Goal: Check status: Check status

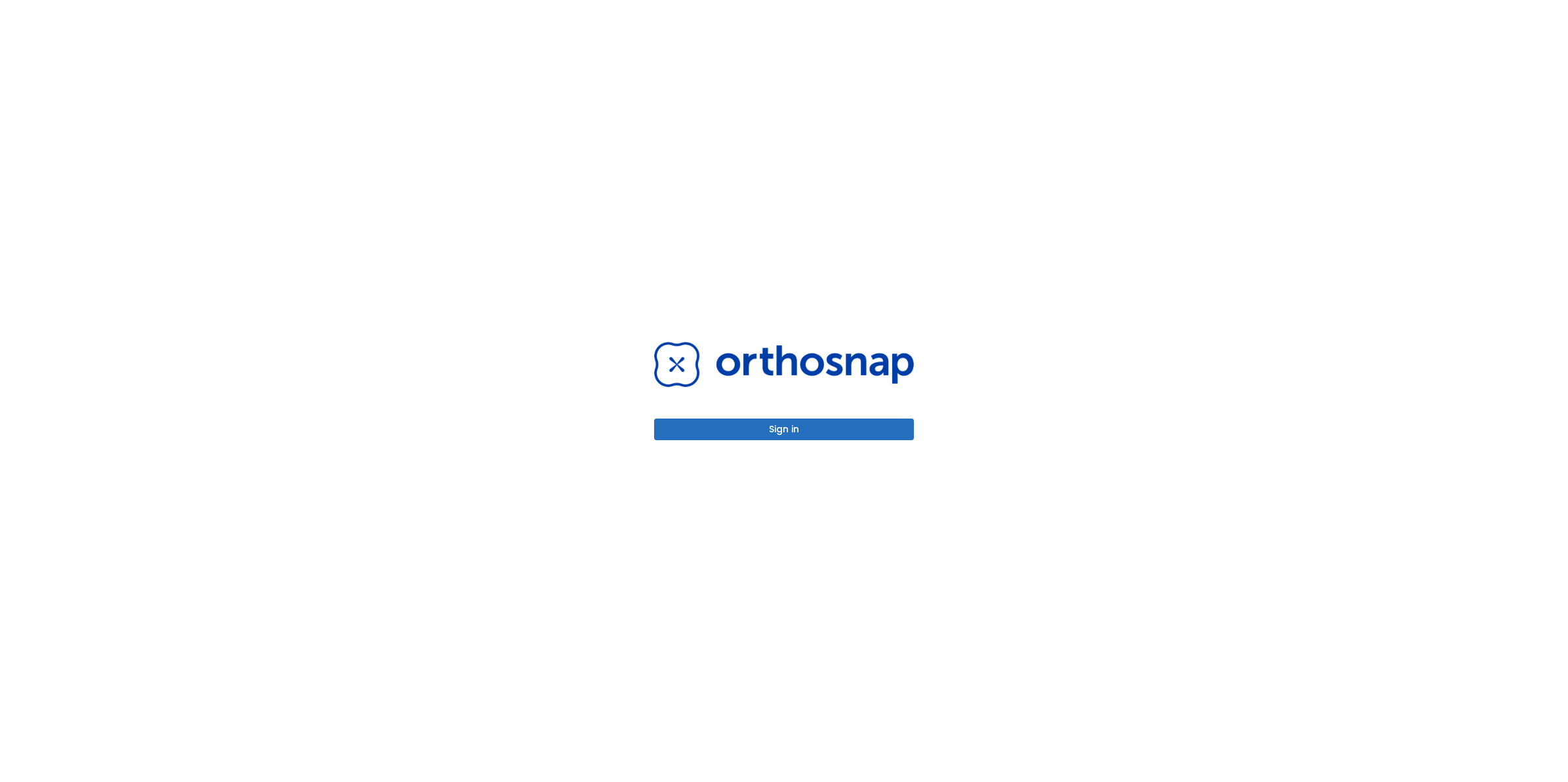
drag, startPoint x: 789, startPoint y: 433, endPoint x: 791, endPoint y: 423, distance: 10.2
click at [789, 430] on button "Sign in" at bounding box center [784, 430] width 260 height 22
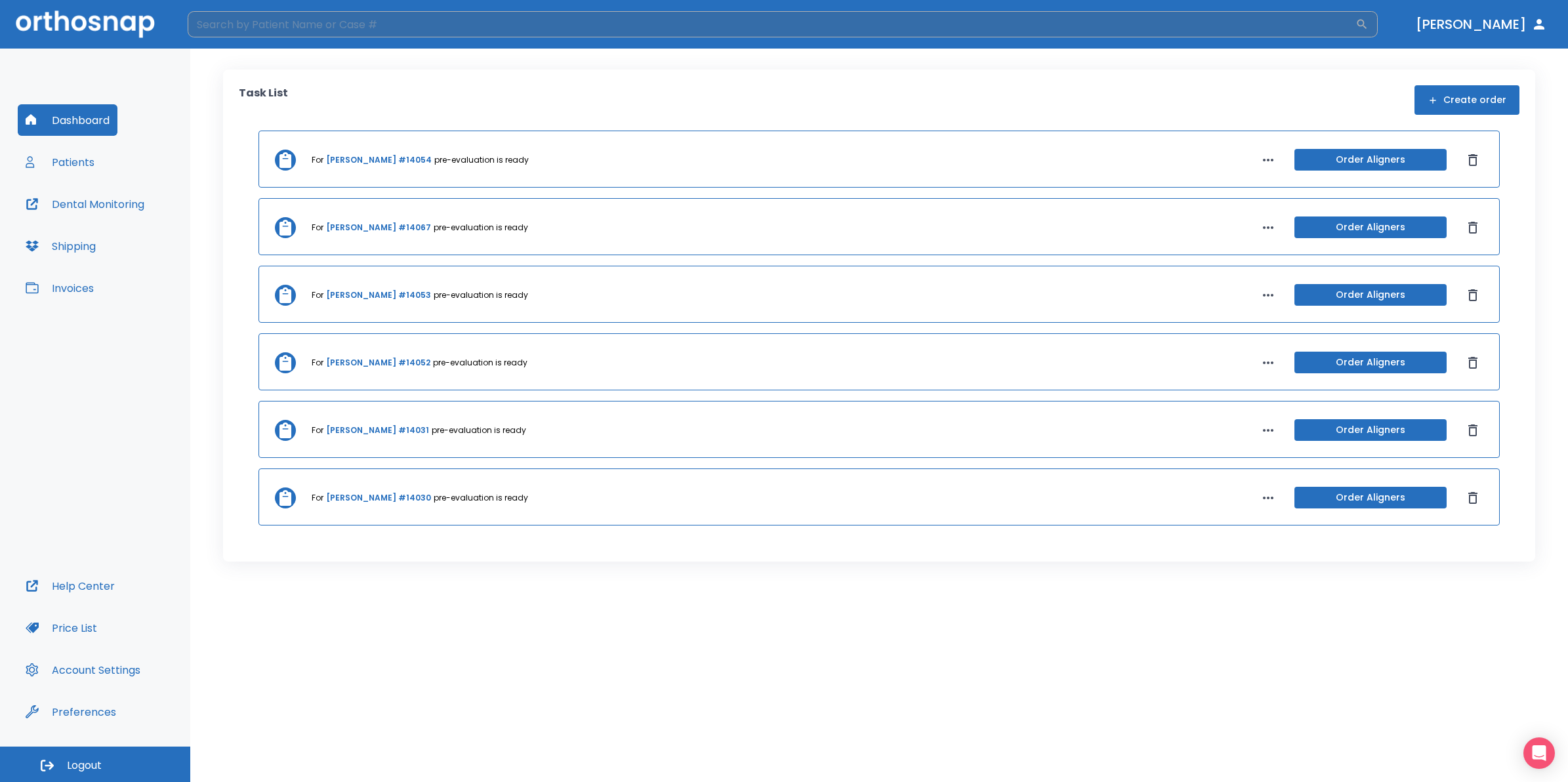
click at [637, 21] on input "search" at bounding box center [771, 24] width 1168 height 26
type input "[PERSON_NAME]"
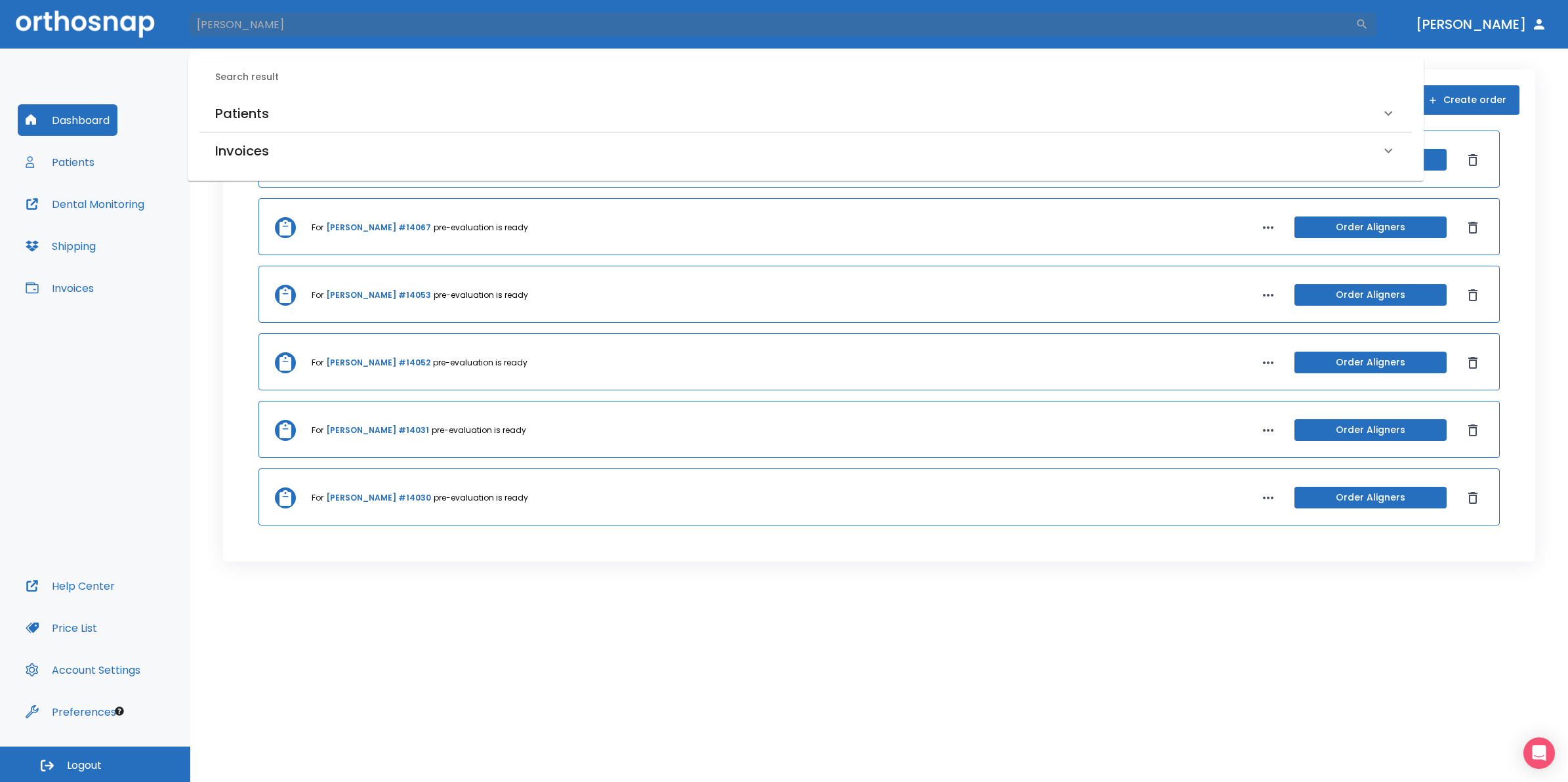
click at [395, 110] on div "Patients" at bounding box center [798, 113] width 1165 height 21
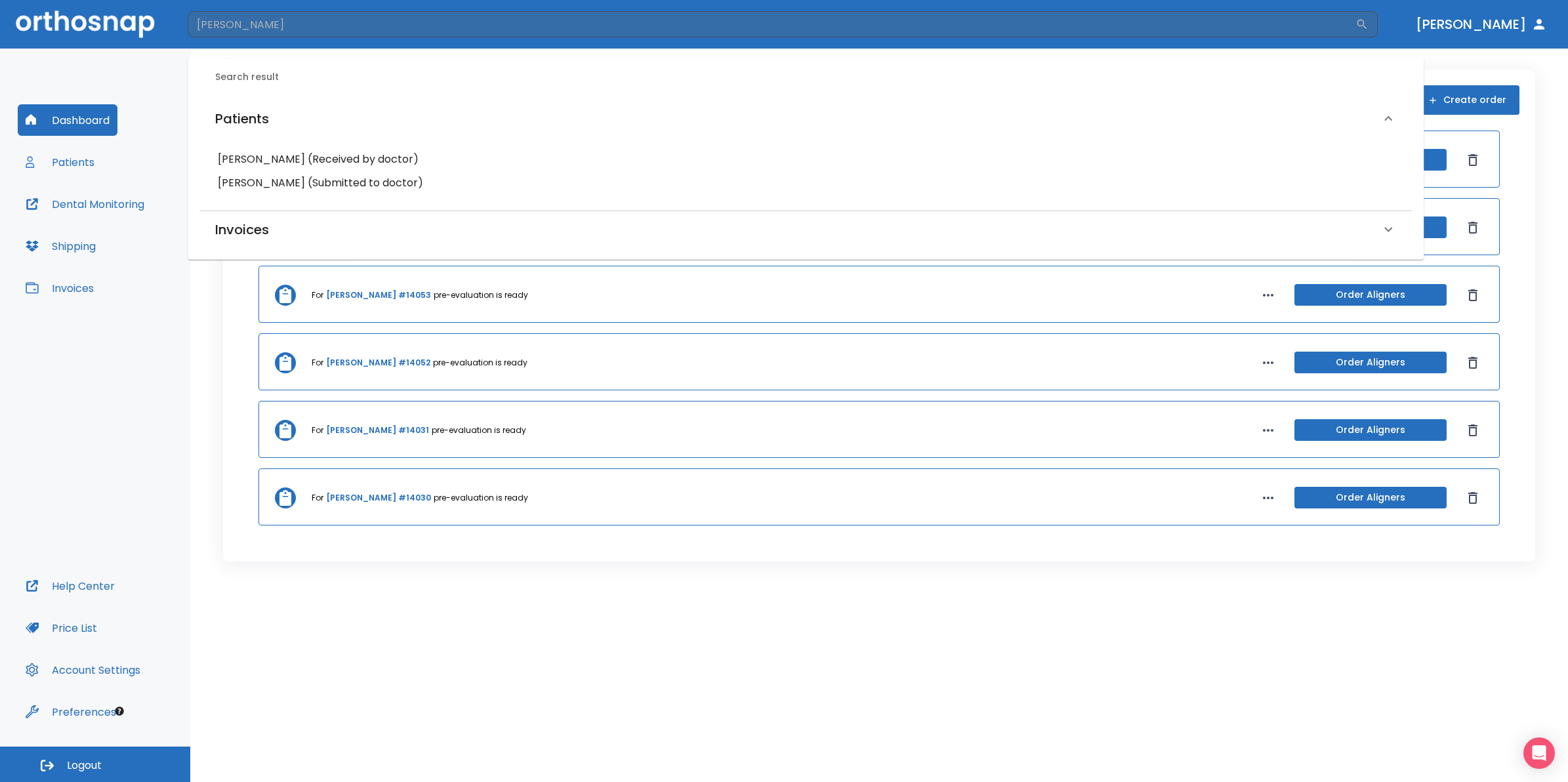
click at [354, 153] on h6 "[PERSON_NAME] (Received by doctor)" at bounding box center [805, 159] width 1175 height 18
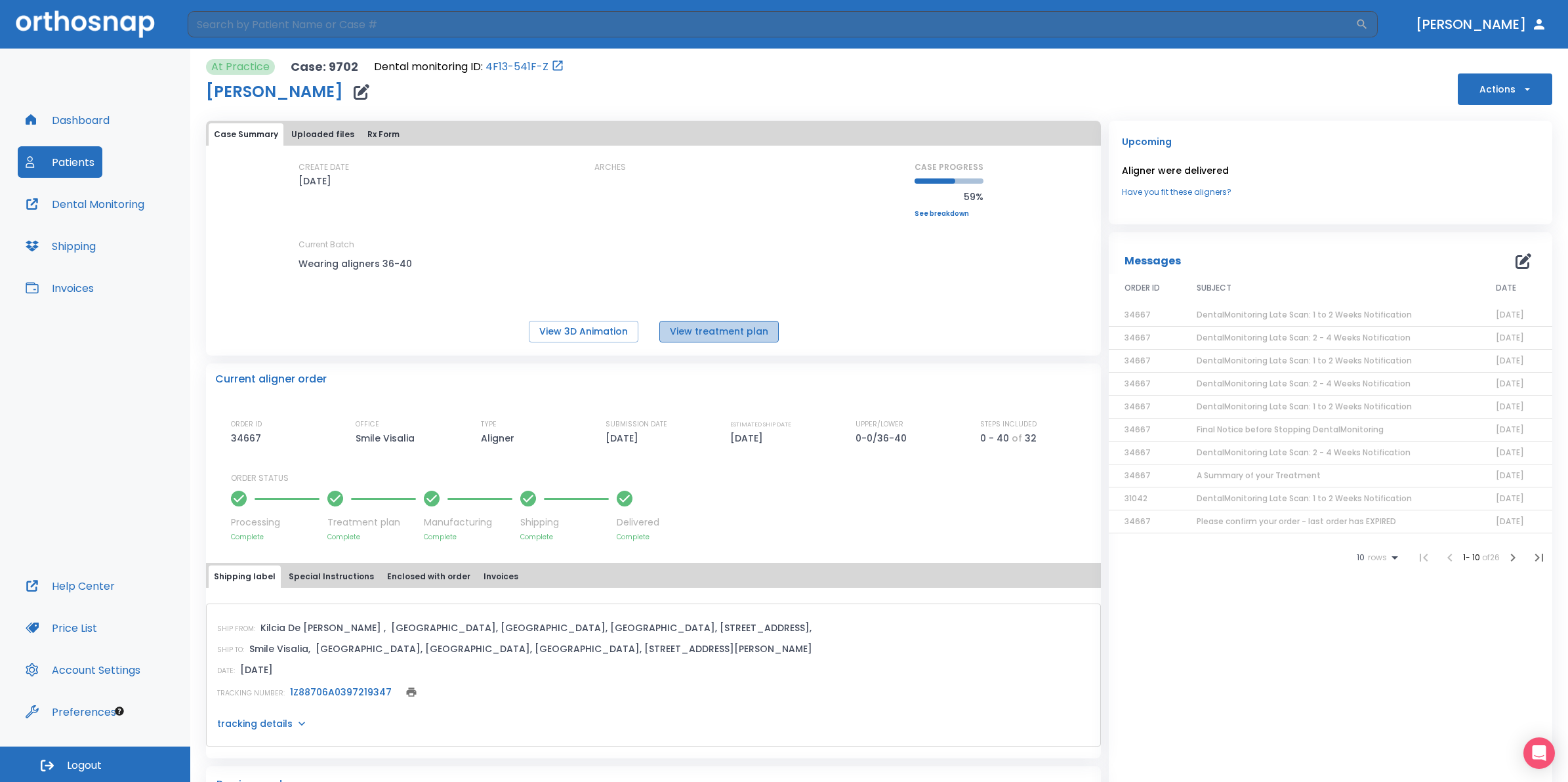
click at [728, 335] on button "View treatment plan" at bounding box center [718, 332] width 119 height 22
click at [328, 138] on button "Uploaded files" at bounding box center [323, 134] width 73 height 22
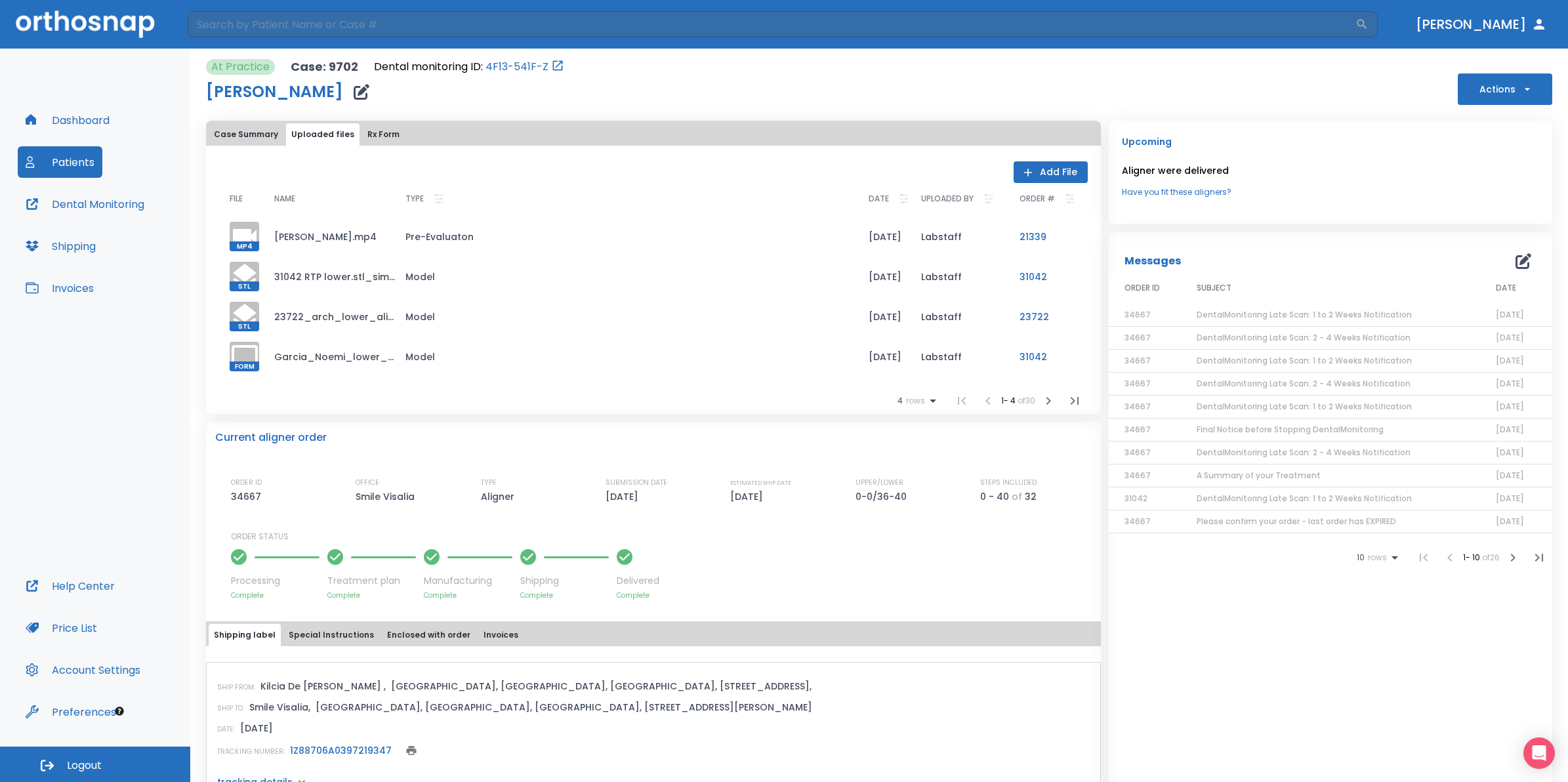
click at [1041, 400] on icon "button" at bounding box center [1048, 401] width 15 height 15
click at [1045, 403] on icon "button" at bounding box center [1048, 401] width 15 height 15
click at [248, 349] on div at bounding box center [245, 357] width 29 height 29
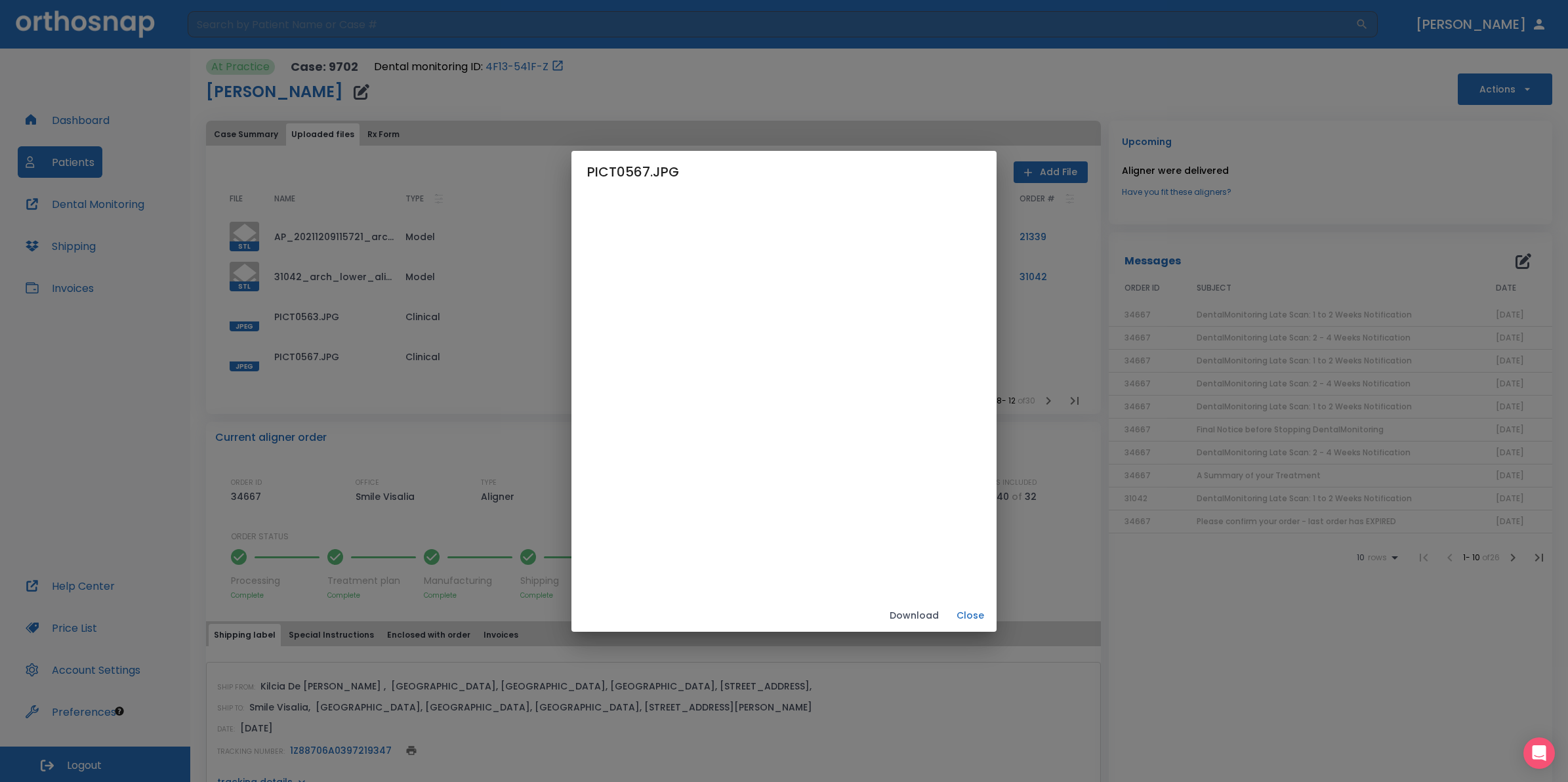
click at [992, 608] on button "Close" at bounding box center [970, 616] width 42 height 22
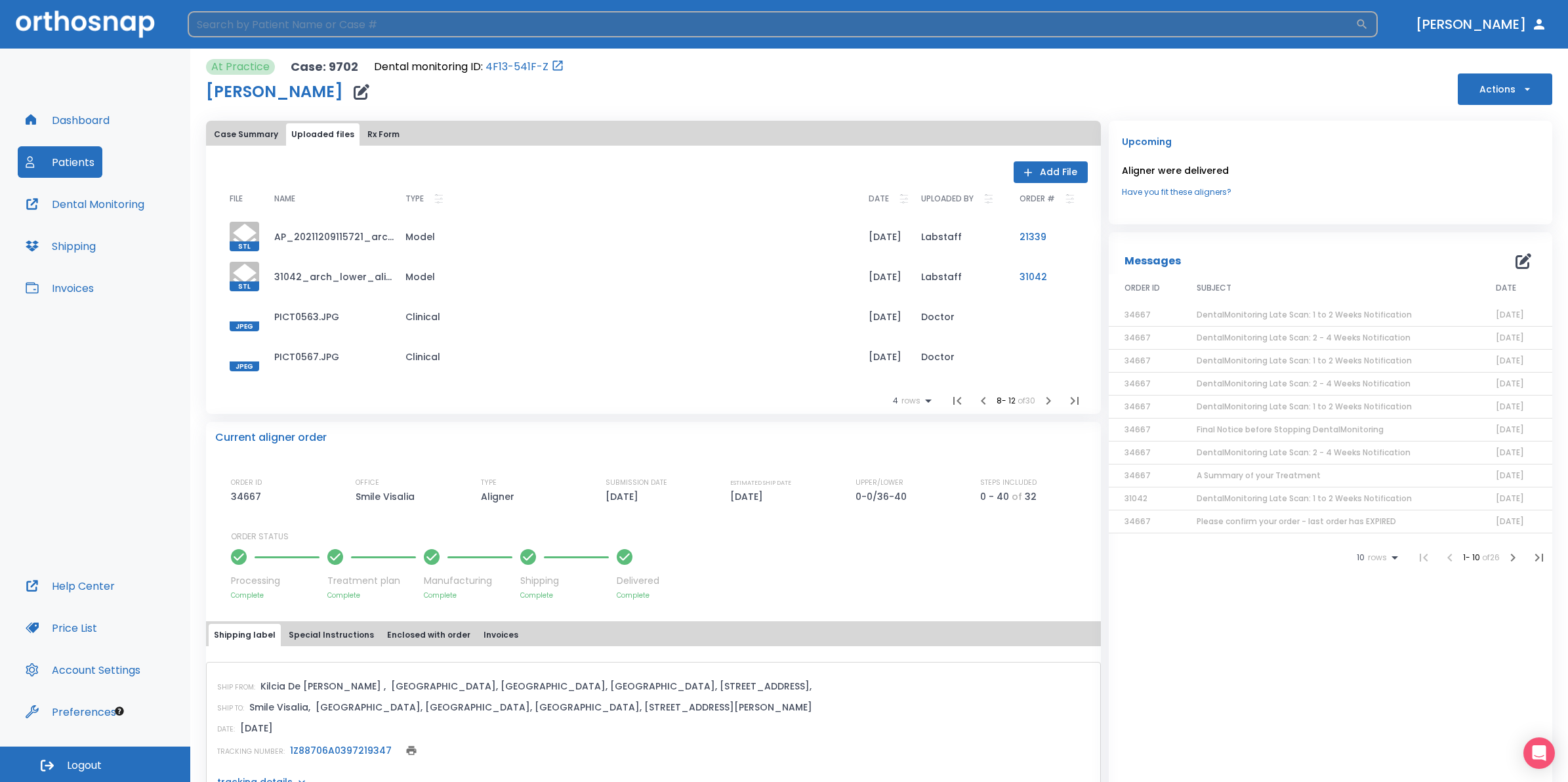
click at [398, 31] on input "search" at bounding box center [771, 24] width 1168 height 26
type input "[PERSON_NAME]"
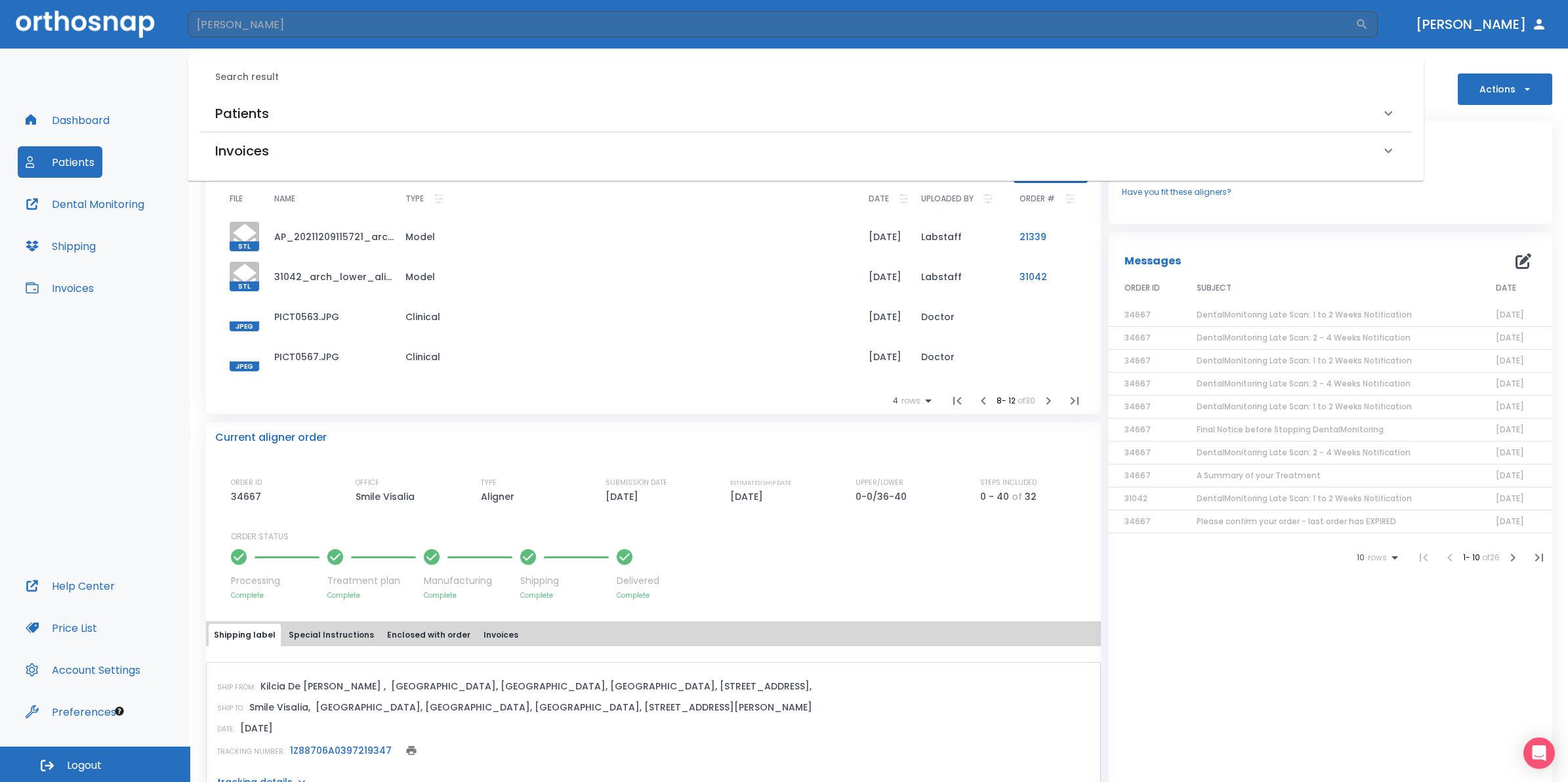
click at [357, 119] on div "Patients" at bounding box center [798, 113] width 1165 height 21
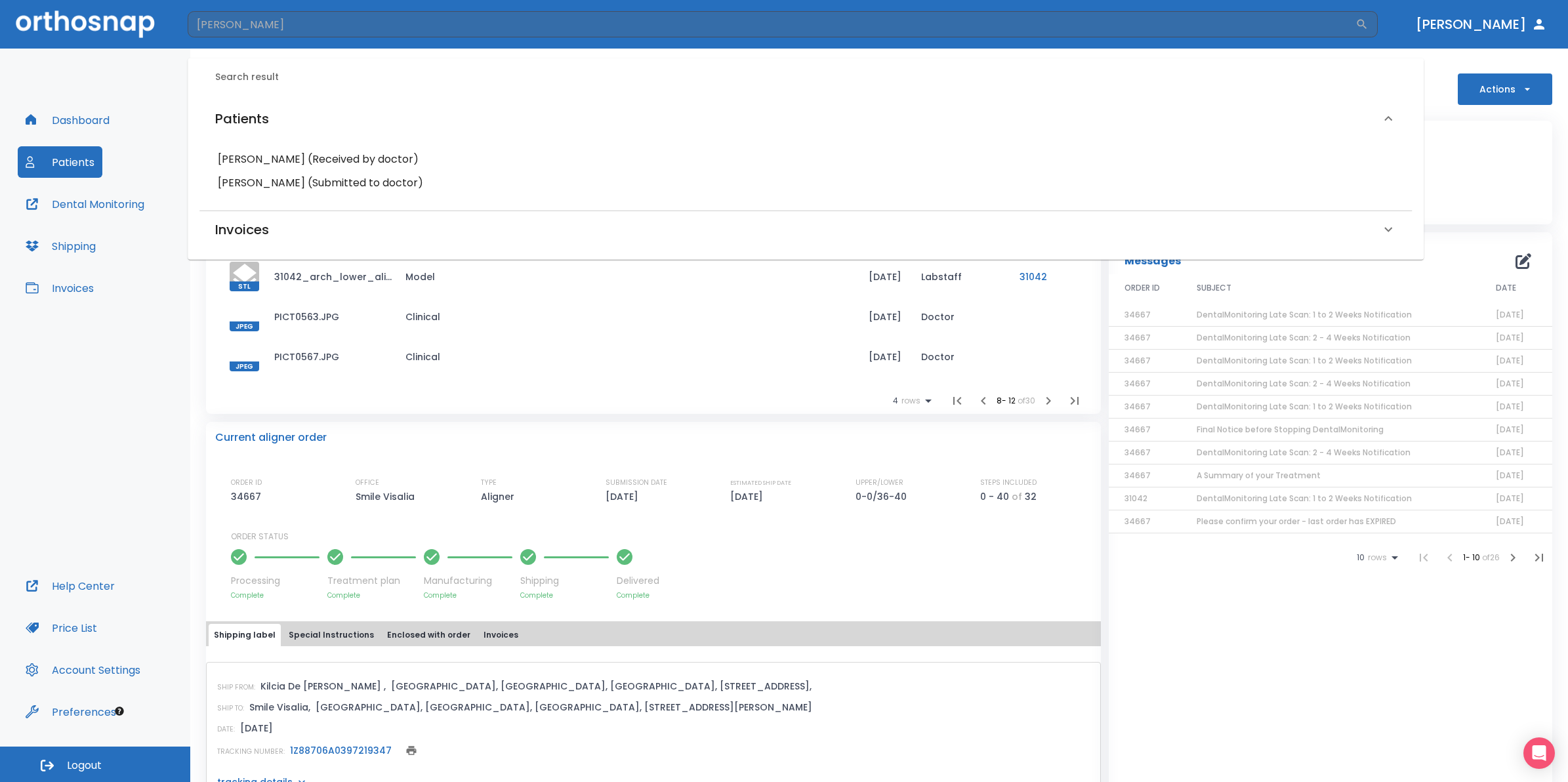
click at [319, 180] on h6 "[PERSON_NAME] (Submitted to doctor)" at bounding box center [805, 182] width 1175 height 18
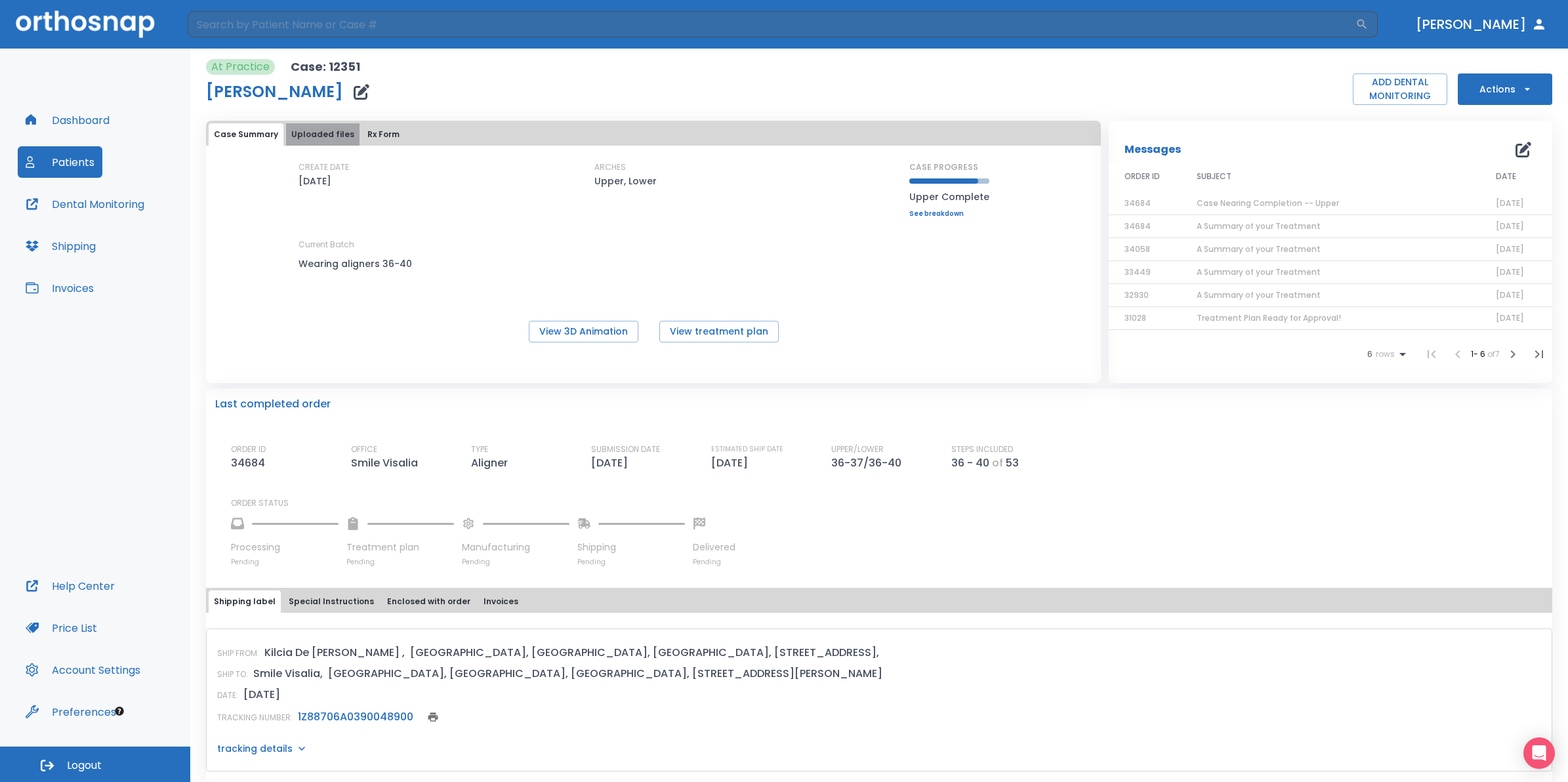
click at [332, 136] on button "Uploaded files" at bounding box center [323, 134] width 73 height 22
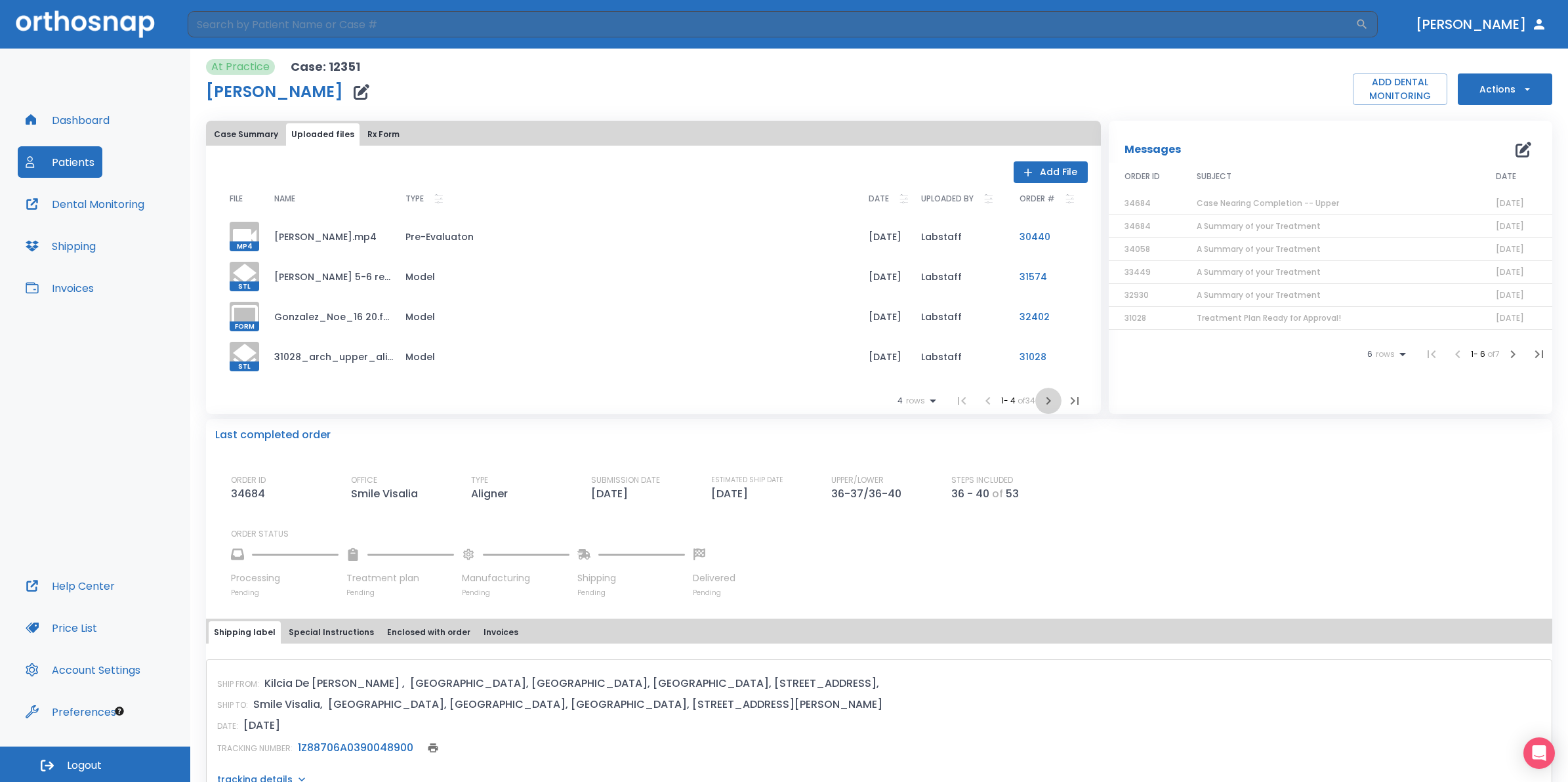
click at [1041, 400] on icon "button" at bounding box center [1048, 401] width 15 height 15
click at [1041, 403] on icon "button" at bounding box center [1048, 401] width 15 height 15
click at [1043, 403] on icon "button" at bounding box center [1048, 401] width 15 height 15
click at [1047, 402] on icon "button" at bounding box center [1049, 401] width 4 height 8
click at [241, 274] on div at bounding box center [245, 276] width 29 height 29
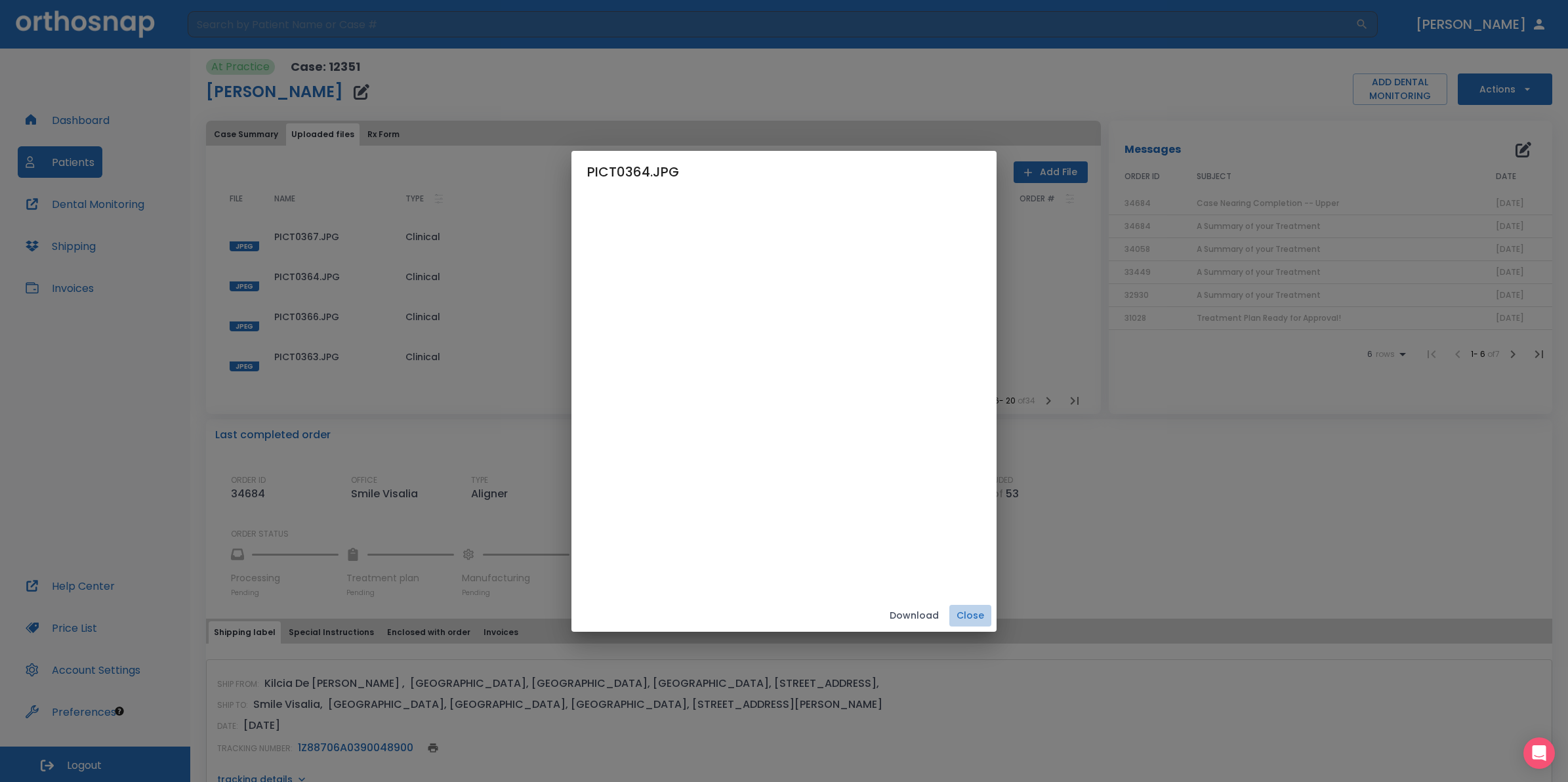
click at [992, 617] on button "Close" at bounding box center [970, 616] width 42 height 22
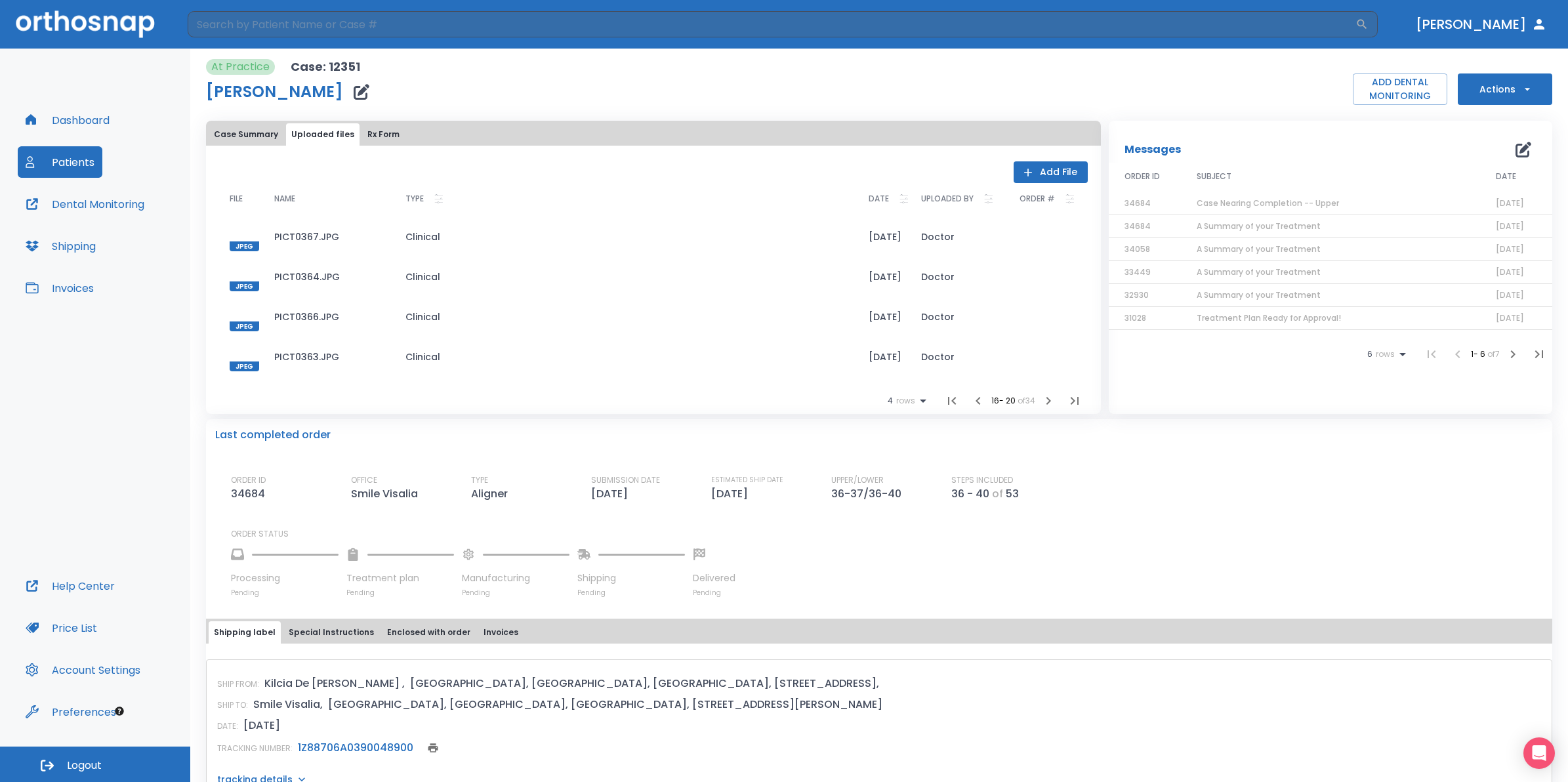
click at [247, 352] on div at bounding box center [245, 357] width 29 height 29
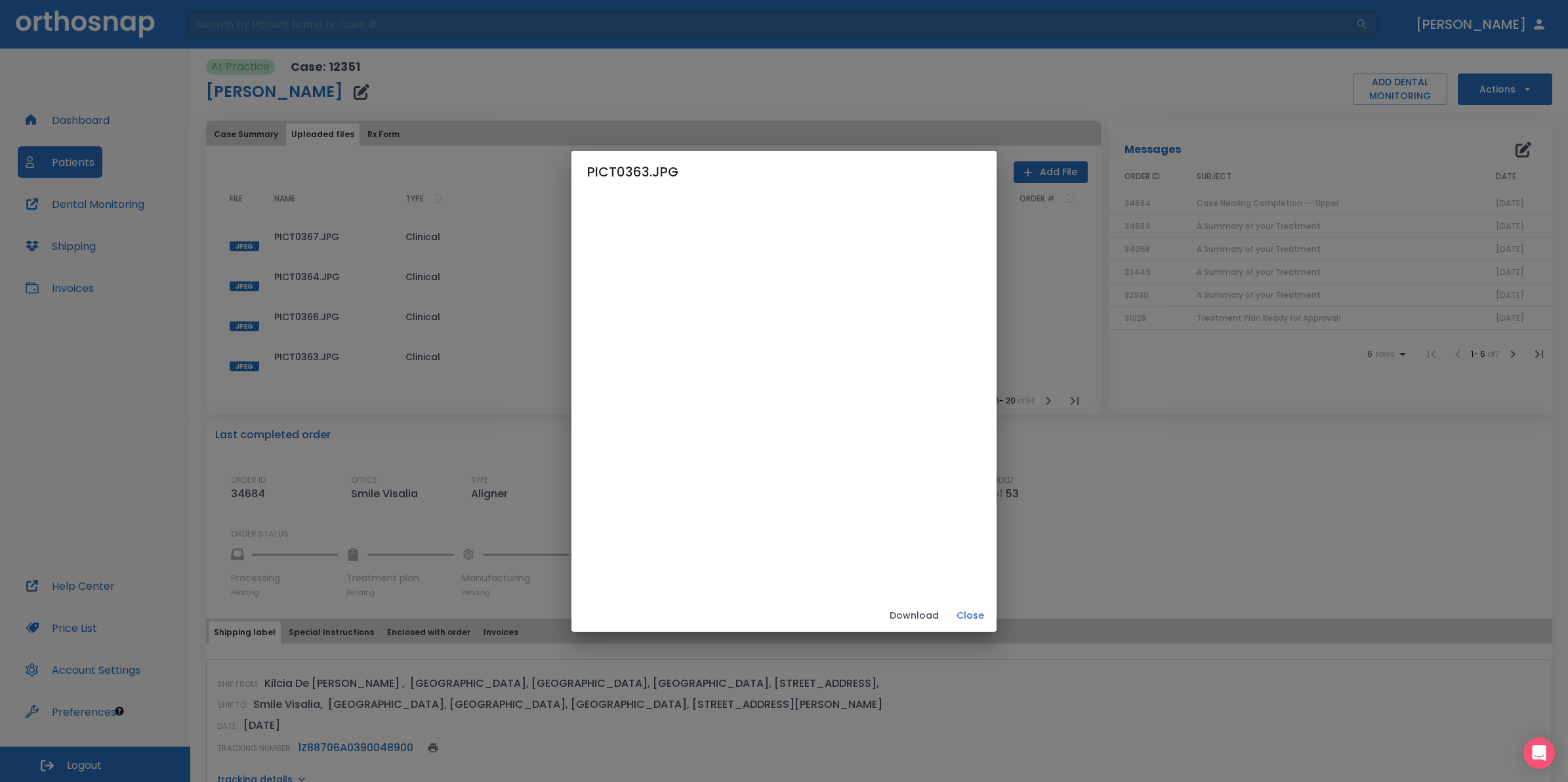
drag, startPoint x: 1040, startPoint y: 612, endPoint x: 1028, endPoint y: 612, distance: 12.0
click at [992, 614] on button "Close" at bounding box center [970, 616] width 42 height 22
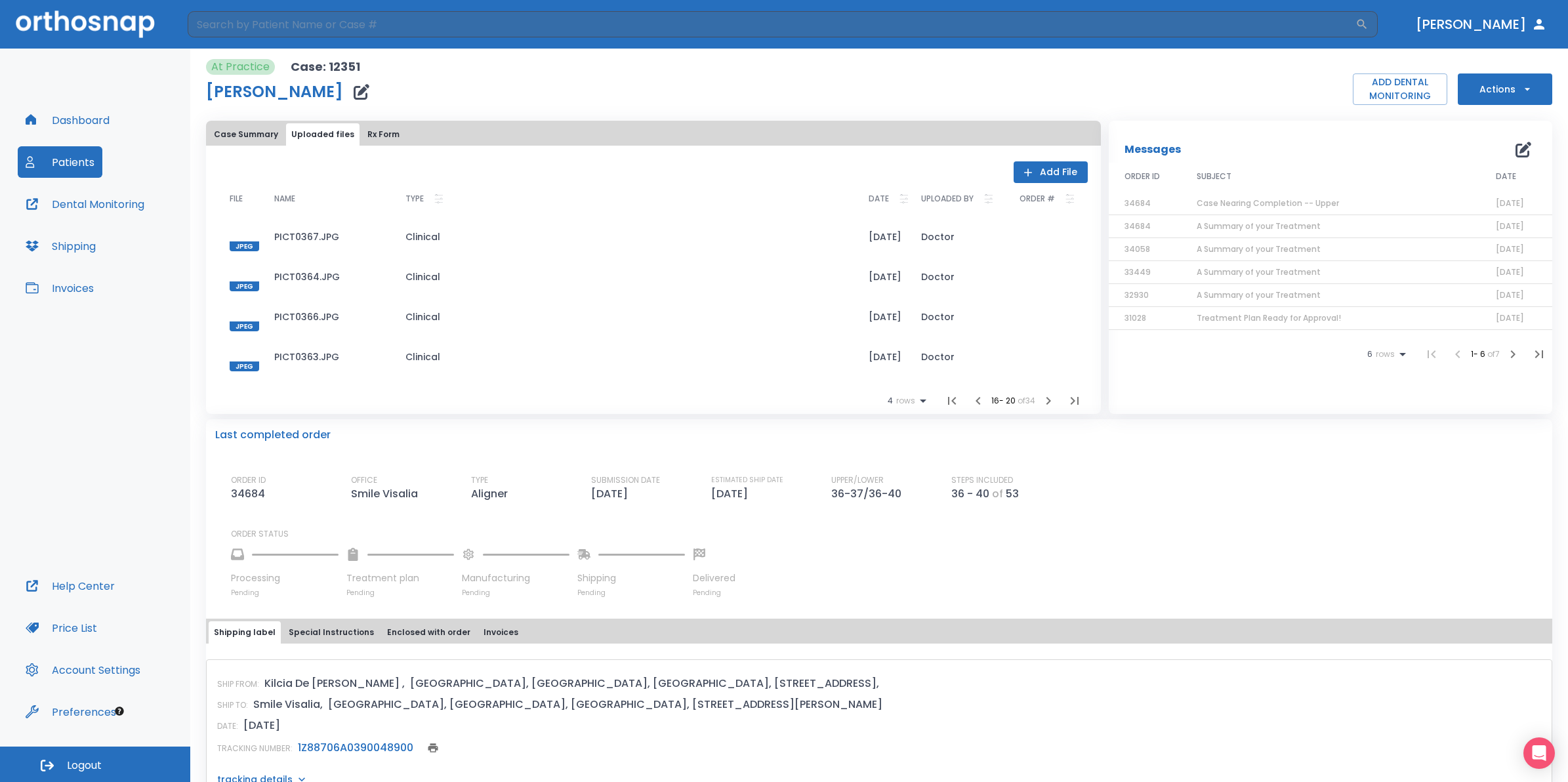
click at [250, 275] on div at bounding box center [245, 276] width 29 height 29
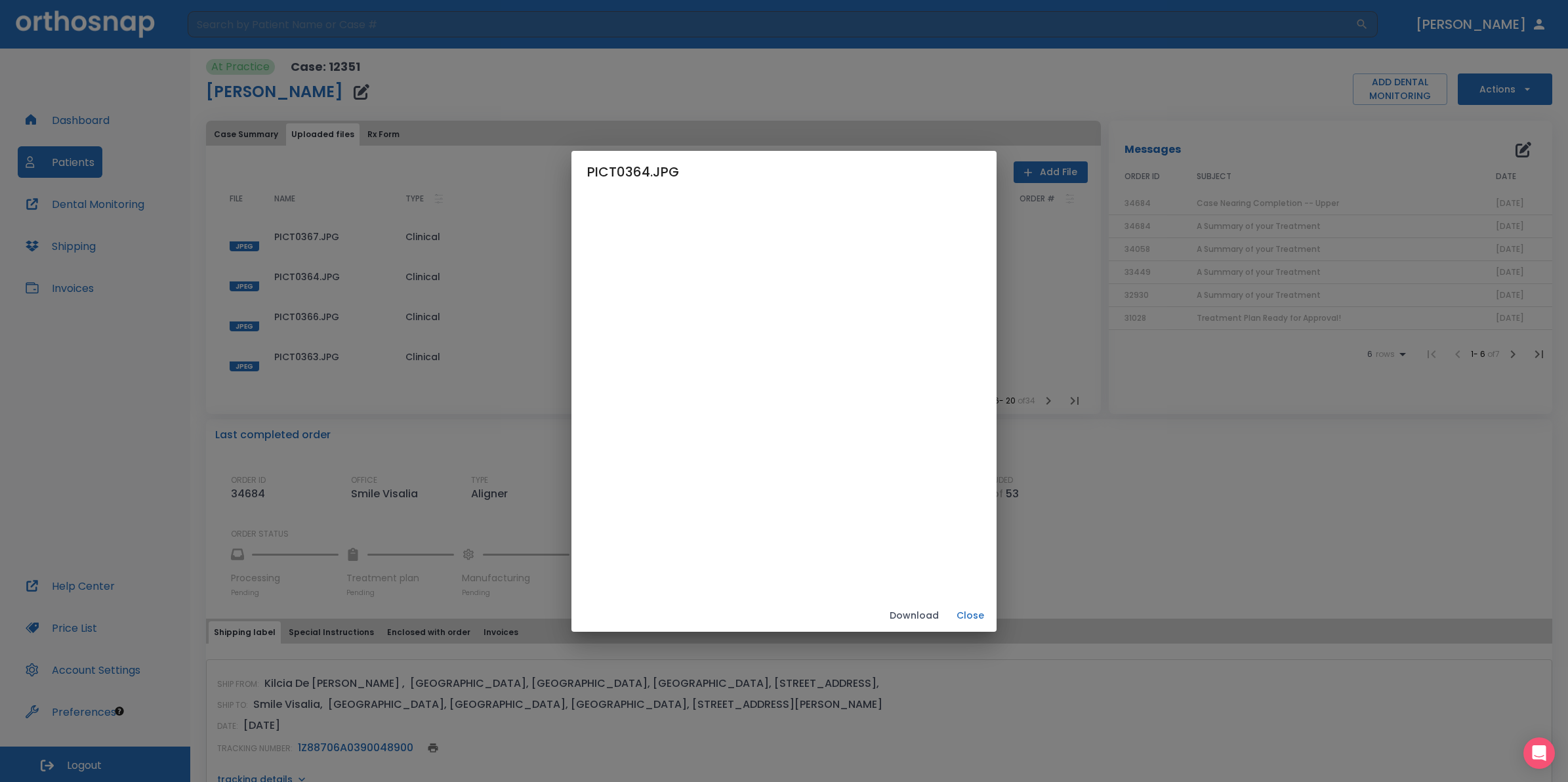
click at [992, 614] on button "Close" at bounding box center [970, 616] width 42 height 22
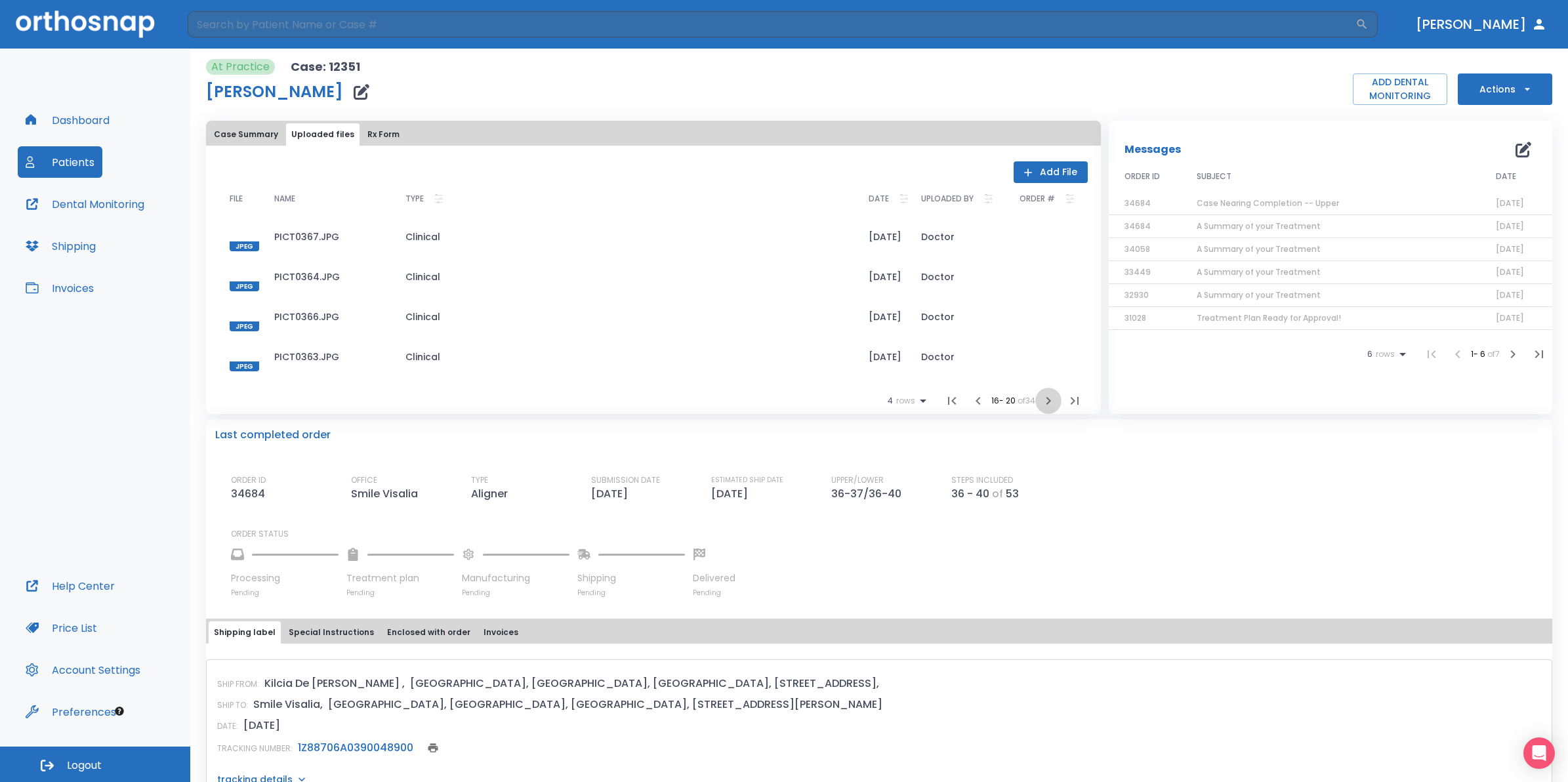
click at [1045, 400] on icon "button" at bounding box center [1048, 401] width 15 height 15
click at [239, 304] on div at bounding box center [245, 316] width 29 height 29
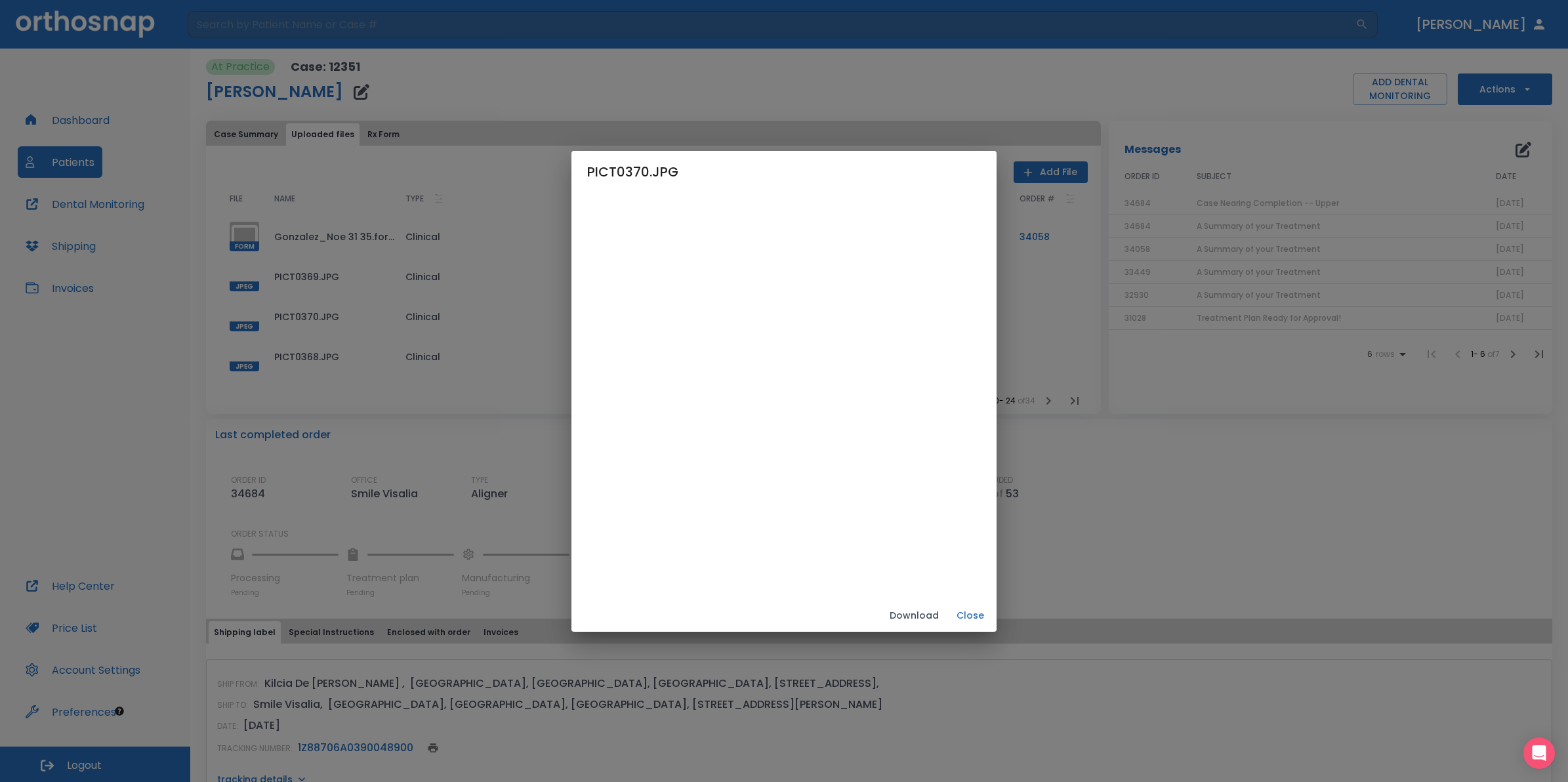
click at [992, 614] on button "Close" at bounding box center [970, 616] width 42 height 22
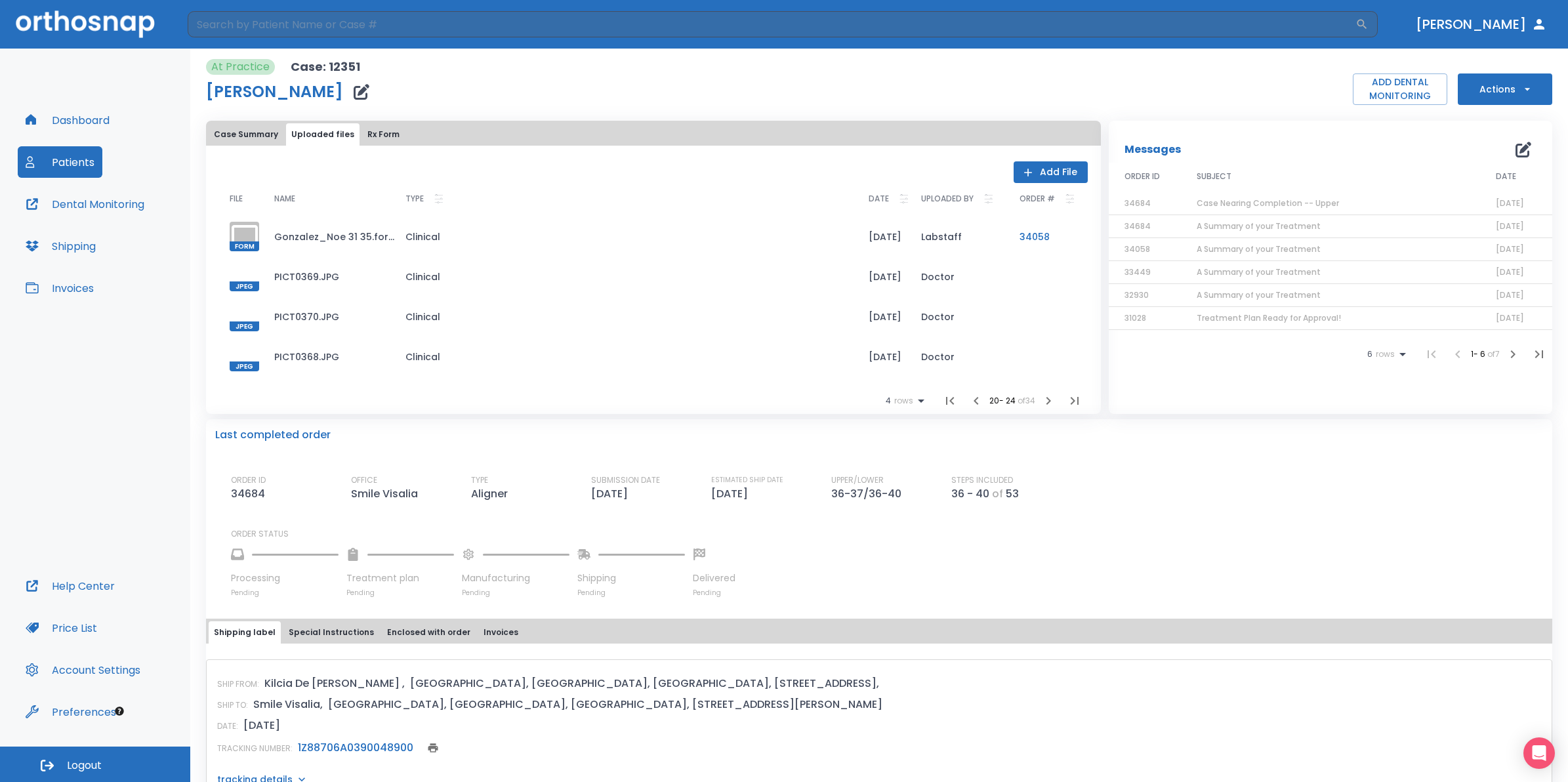
click at [1055, 401] on button "button" at bounding box center [1049, 401] width 26 height 26
click at [242, 276] on div at bounding box center [245, 276] width 29 height 29
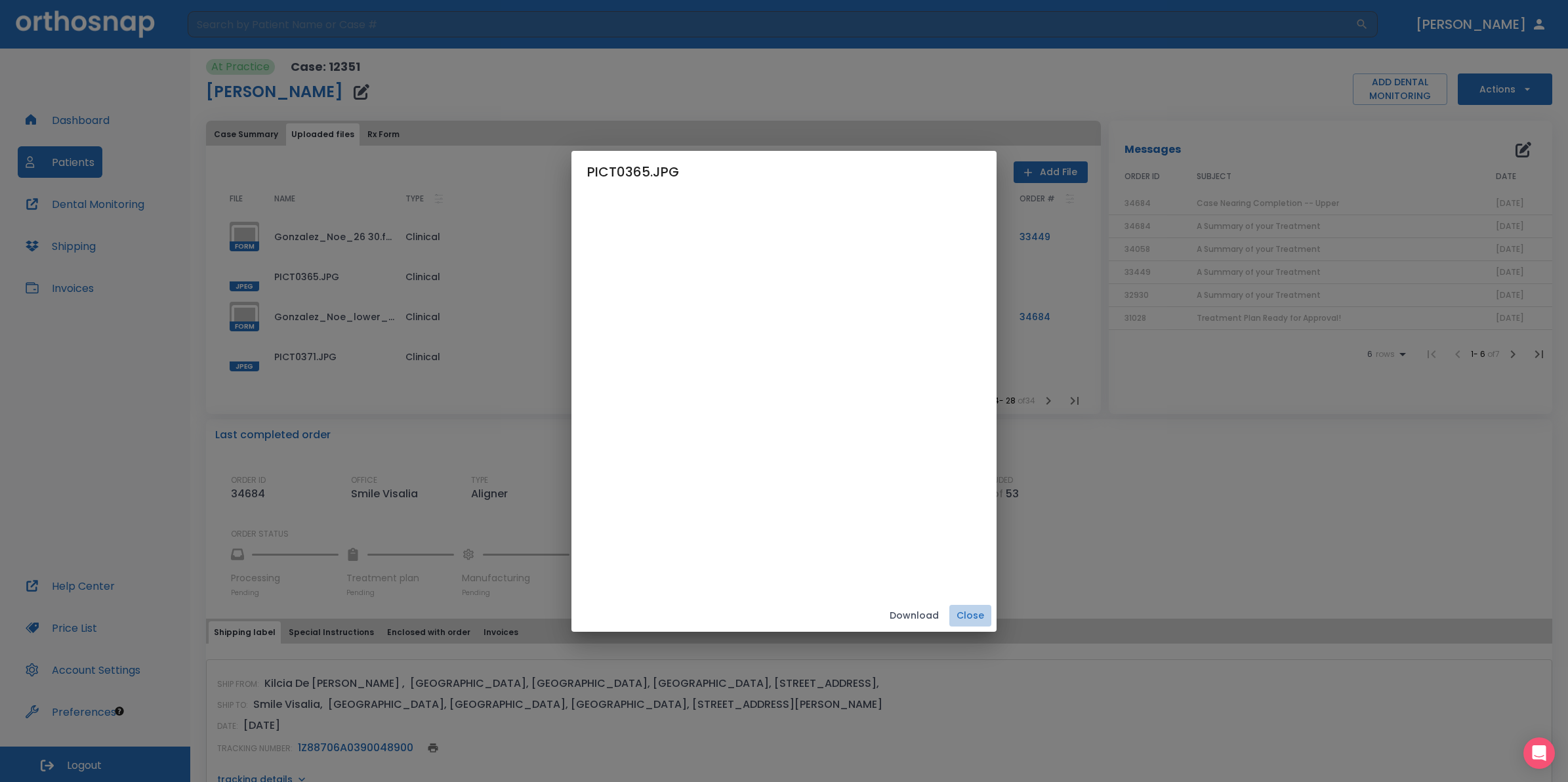
click at [992, 618] on button "Close" at bounding box center [970, 616] width 42 height 22
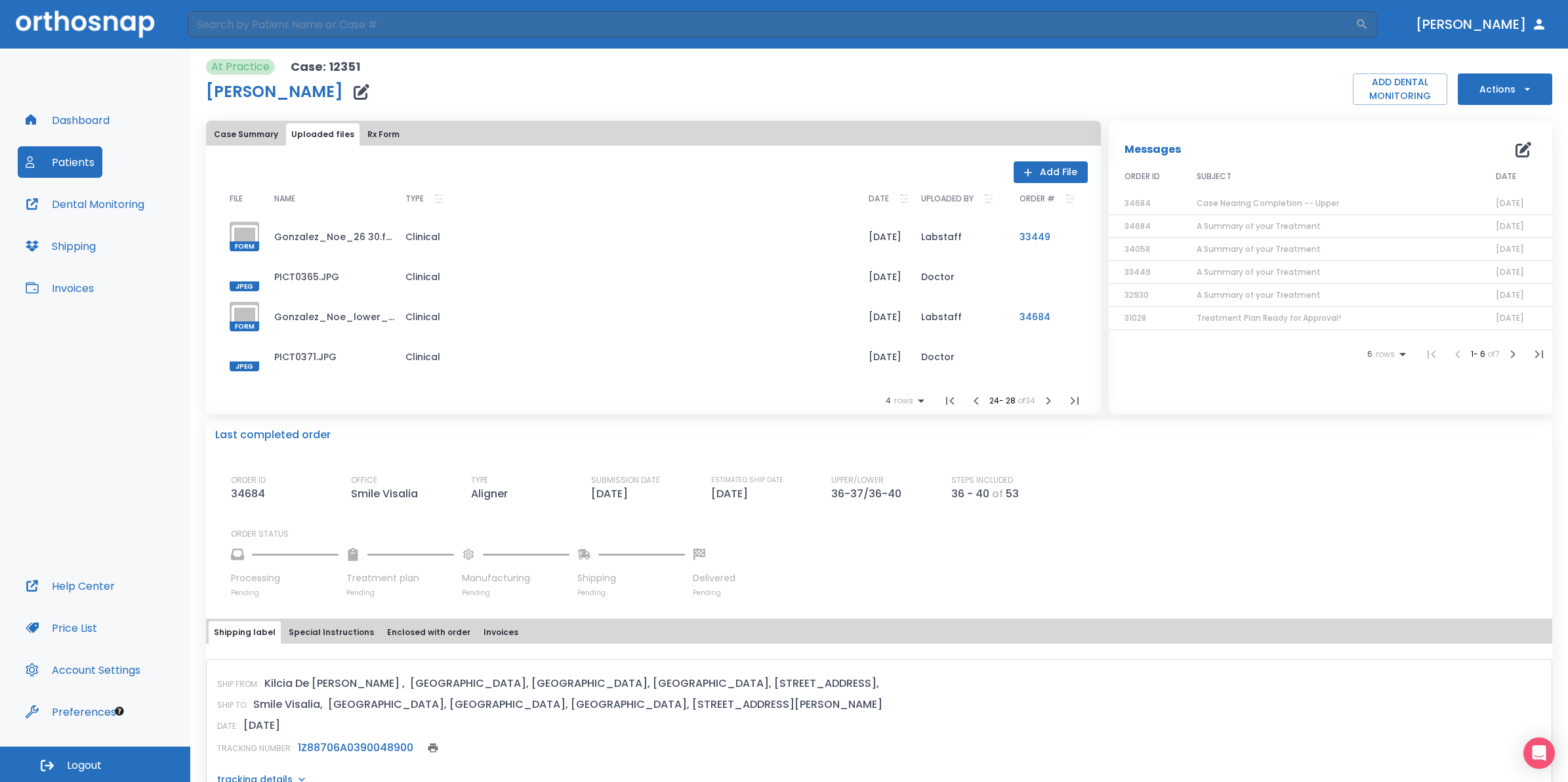
click at [244, 359] on div at bounding box center [245, 357] width 29 height 29
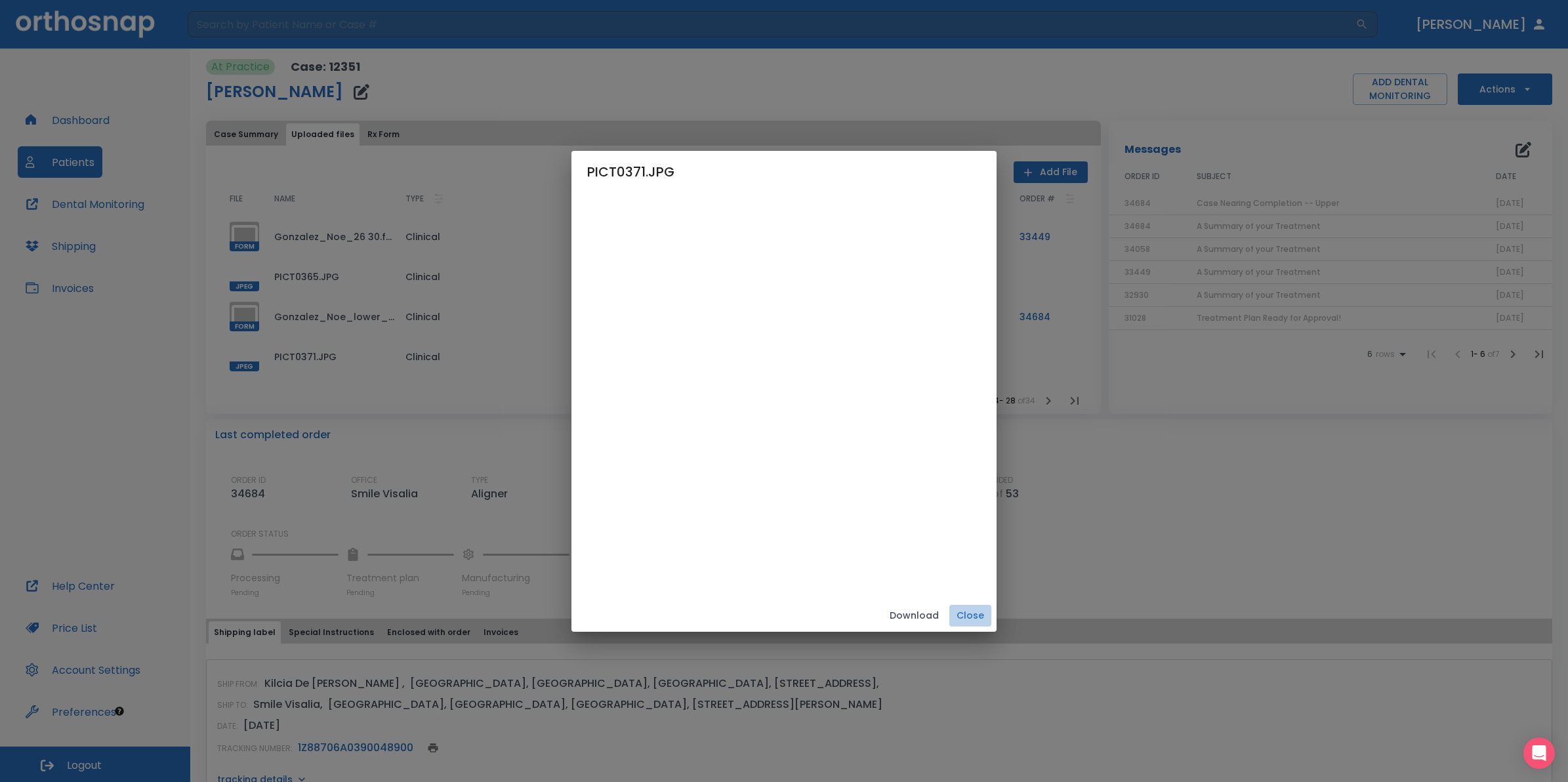
click at [992, 621] on button "Close" at bounding box center [970, 616] width 42 height 22
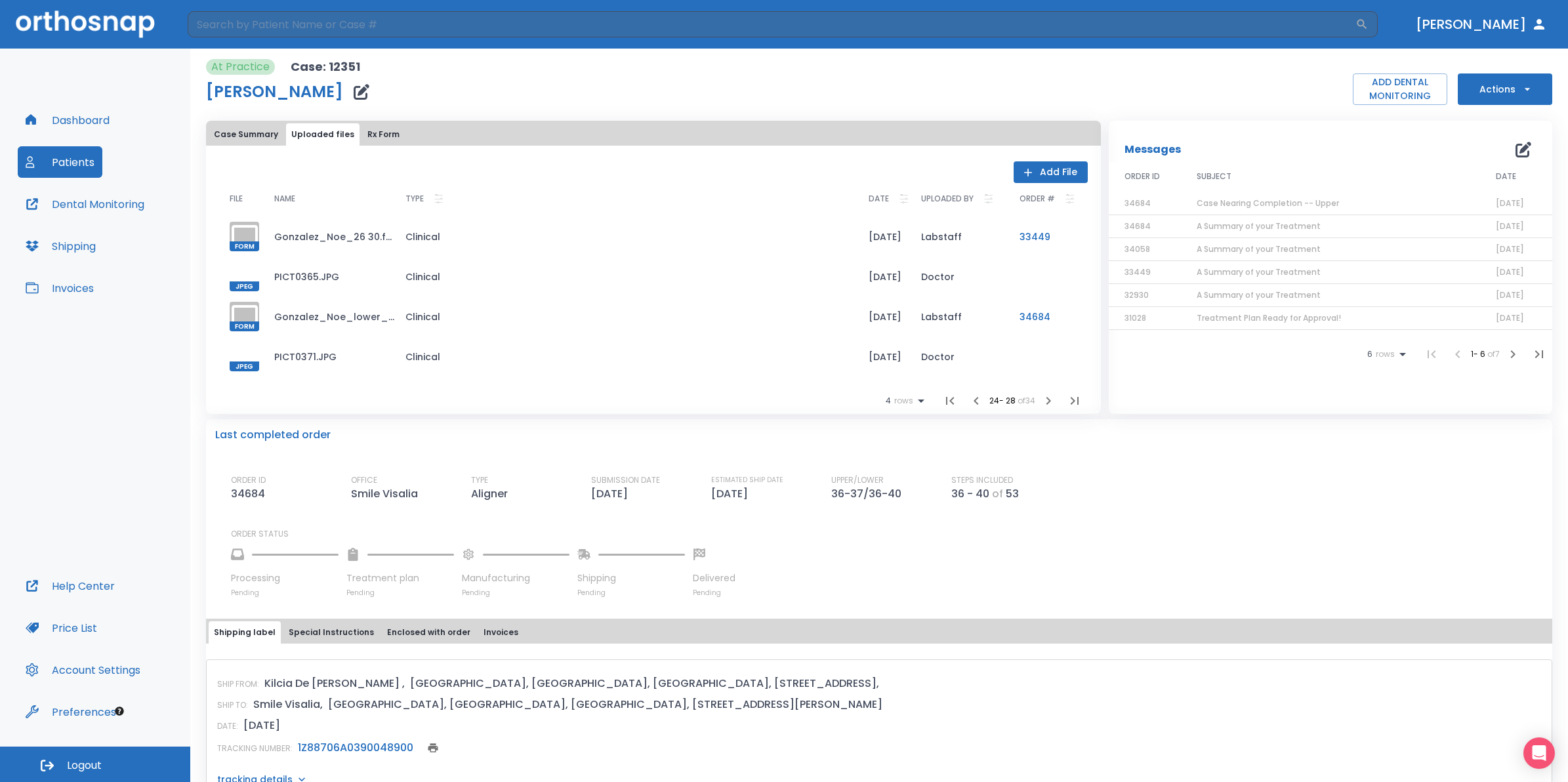
click at [237, 276] on div at bounding box center [245, 276] width 29 height 29
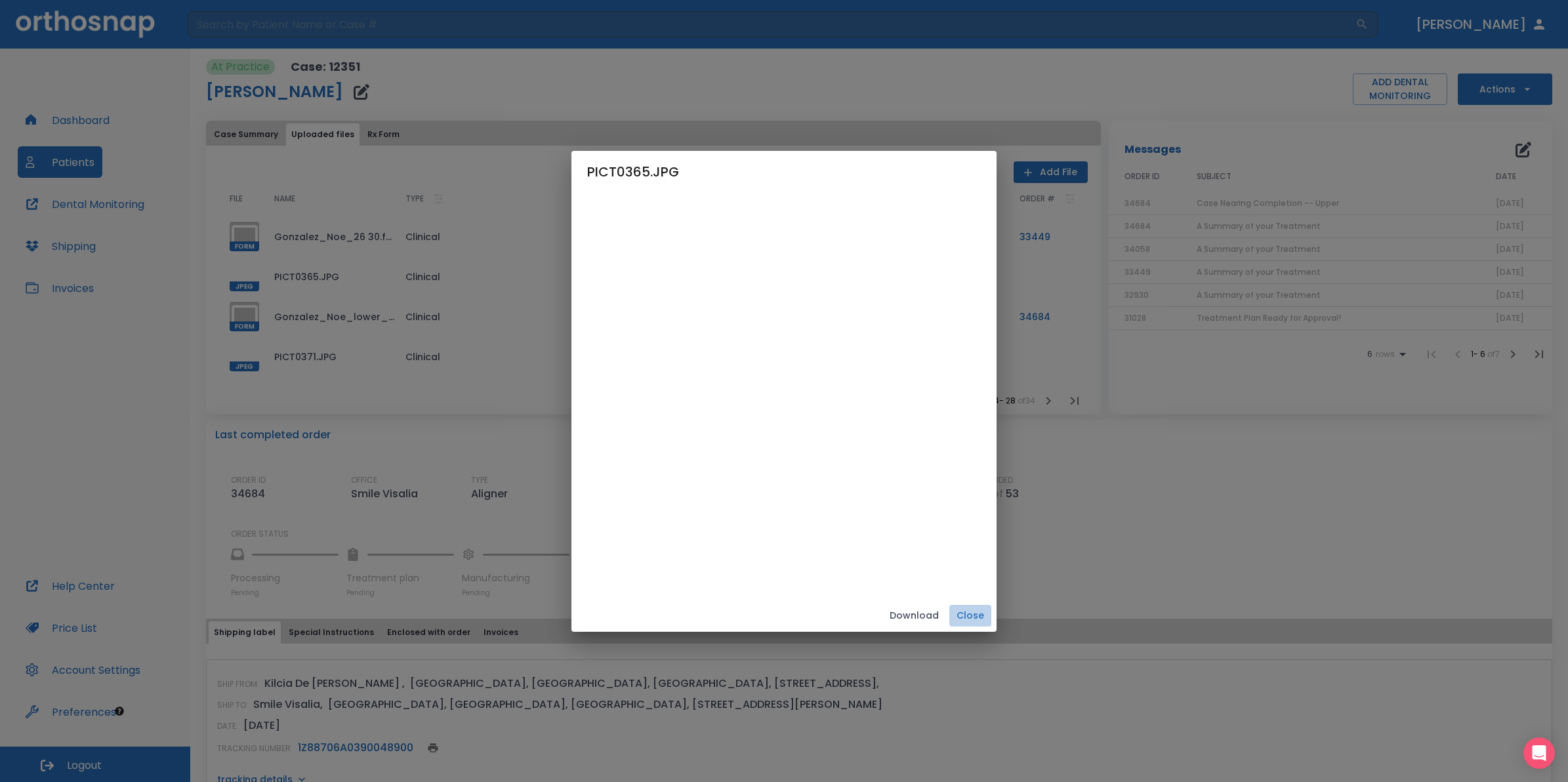
click at [992, 618] on button "Close" at bounding box center [970, 616] width 42 height 22
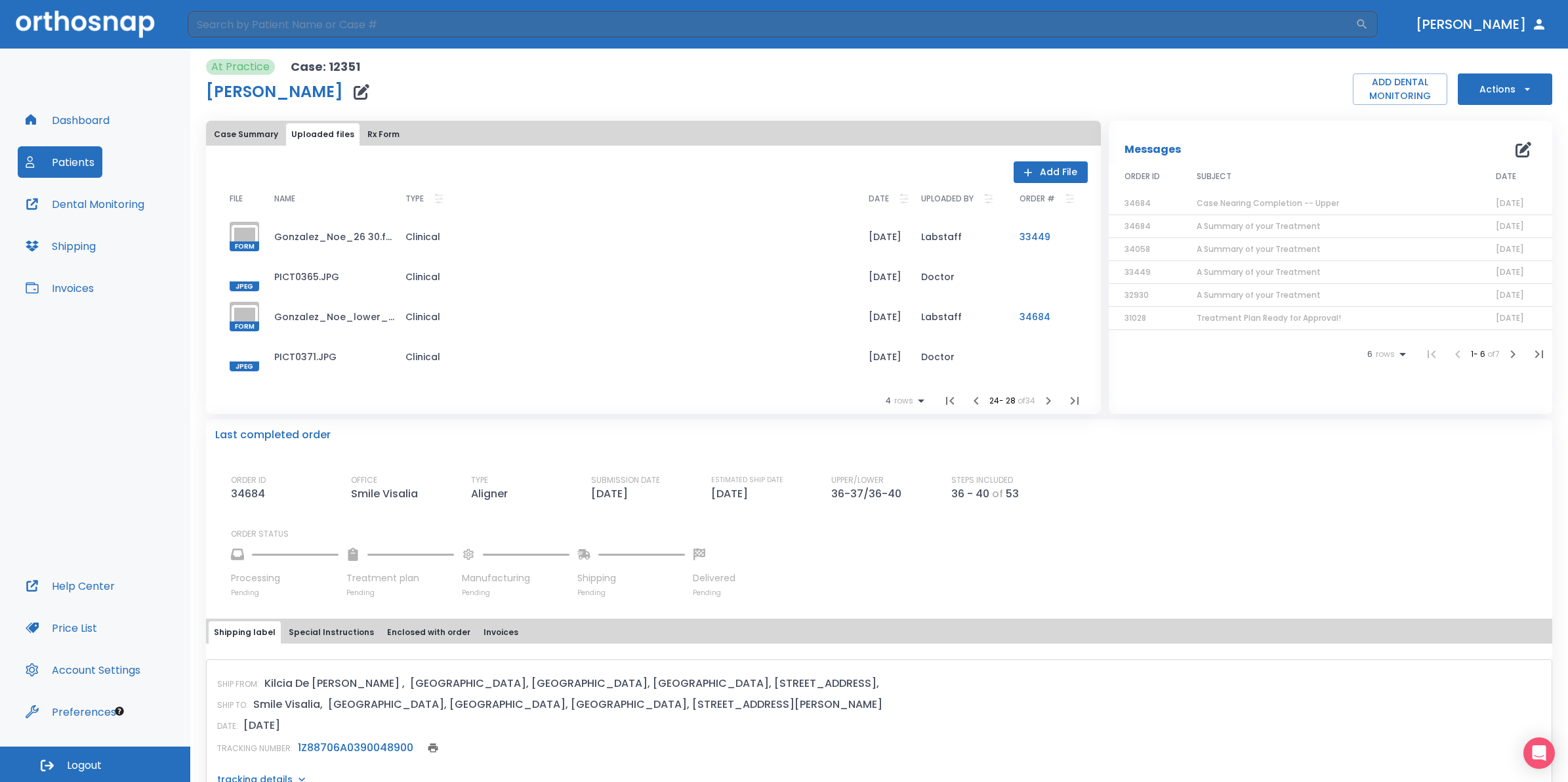
click at [234, 138] on button "Case Summary" at bounding box center [246, 134] width 75 height 22
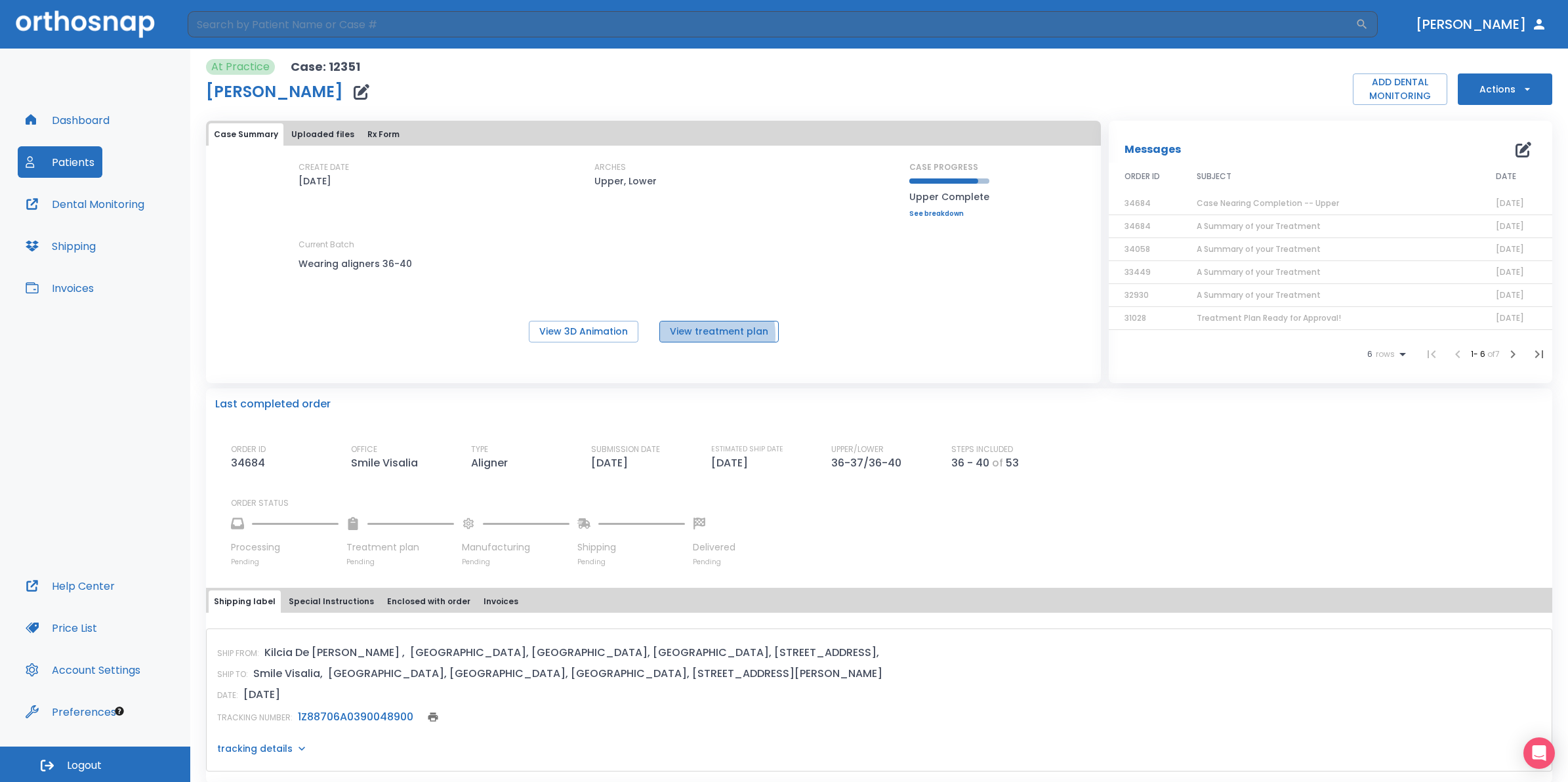
click at [690, 335] on button "View treatment plan" at bounding box center [718, 332] width 119 height 22
click at [295, 133] on button "Uploaded files" at bounding box center [323, 134] width 73 height 22
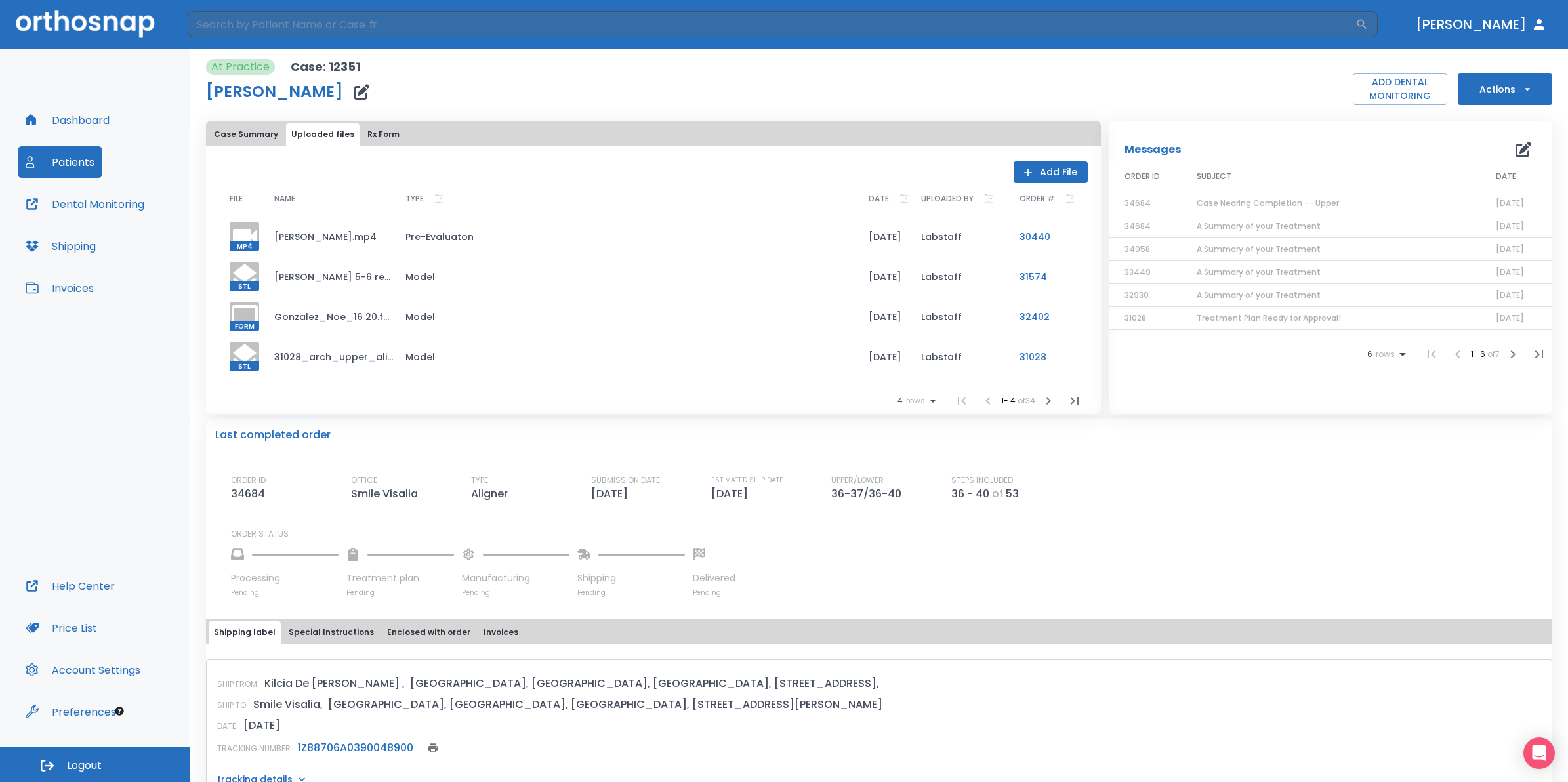
click at [1041, 401] on icon "button" at bounding box center [1048, 401] width 15 height 15
click at [1041, 401] on icon "button" at bounding box center [1048, 401] width 15 height 15
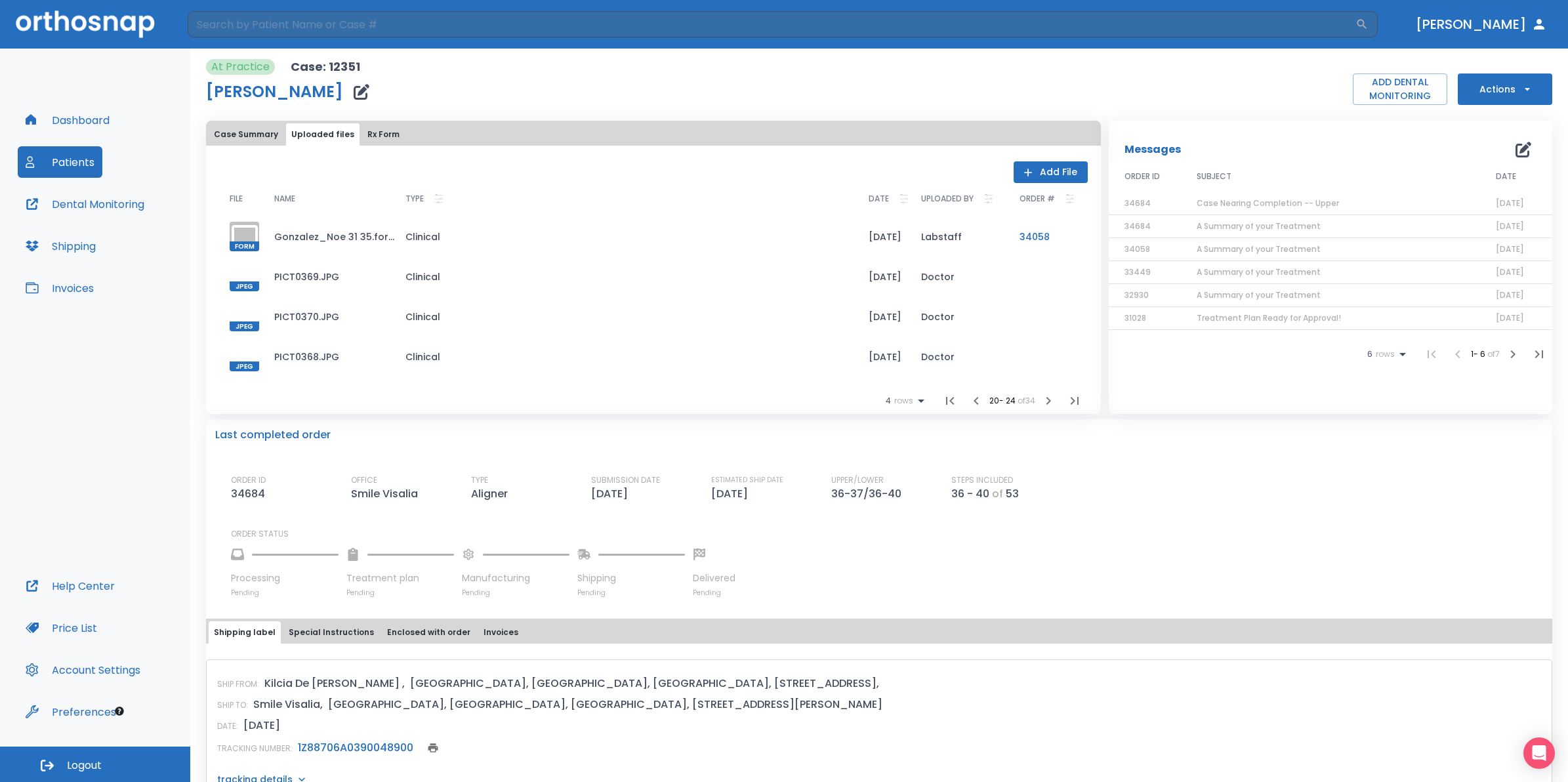
click at [1041, 401] on icon "button" at bounding box center [1048, 401] width 15 height 15
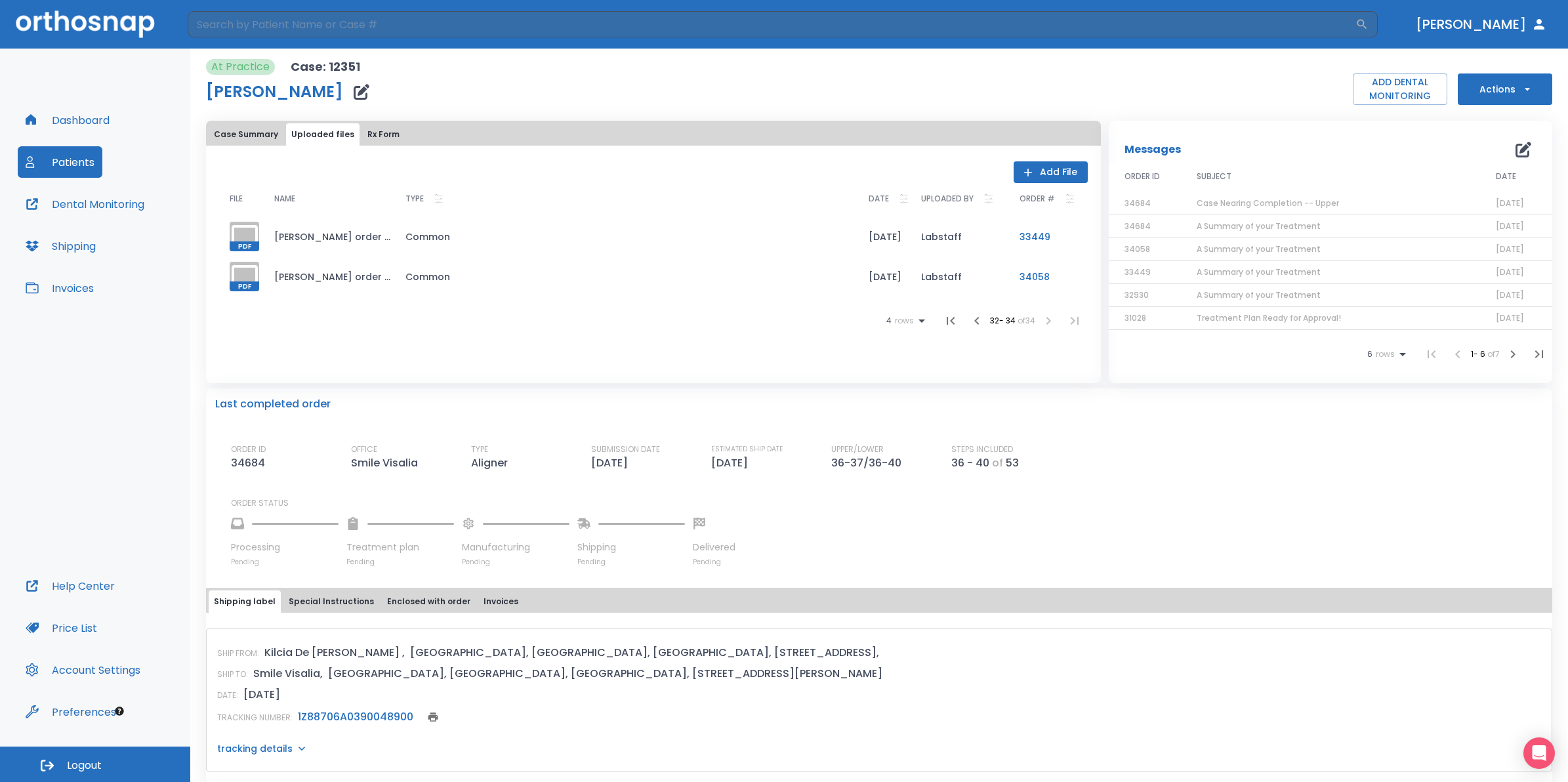
click at [969, 319] on icon "button" at bounding box center [976, 320] width 15 height 15
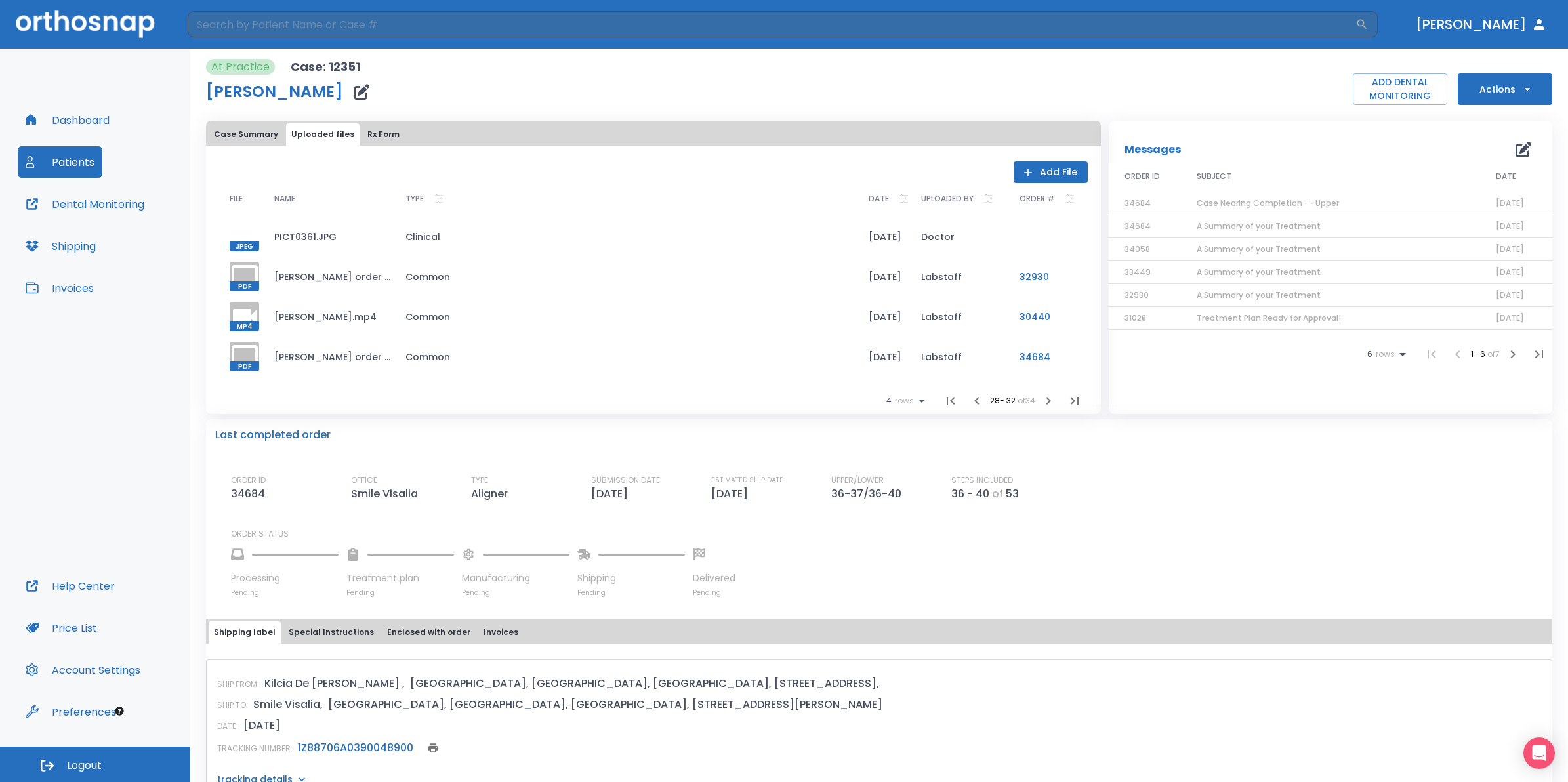
click at [963, 319] on td "Labstaff" at bounding box center [959, 316] width 98 height 40
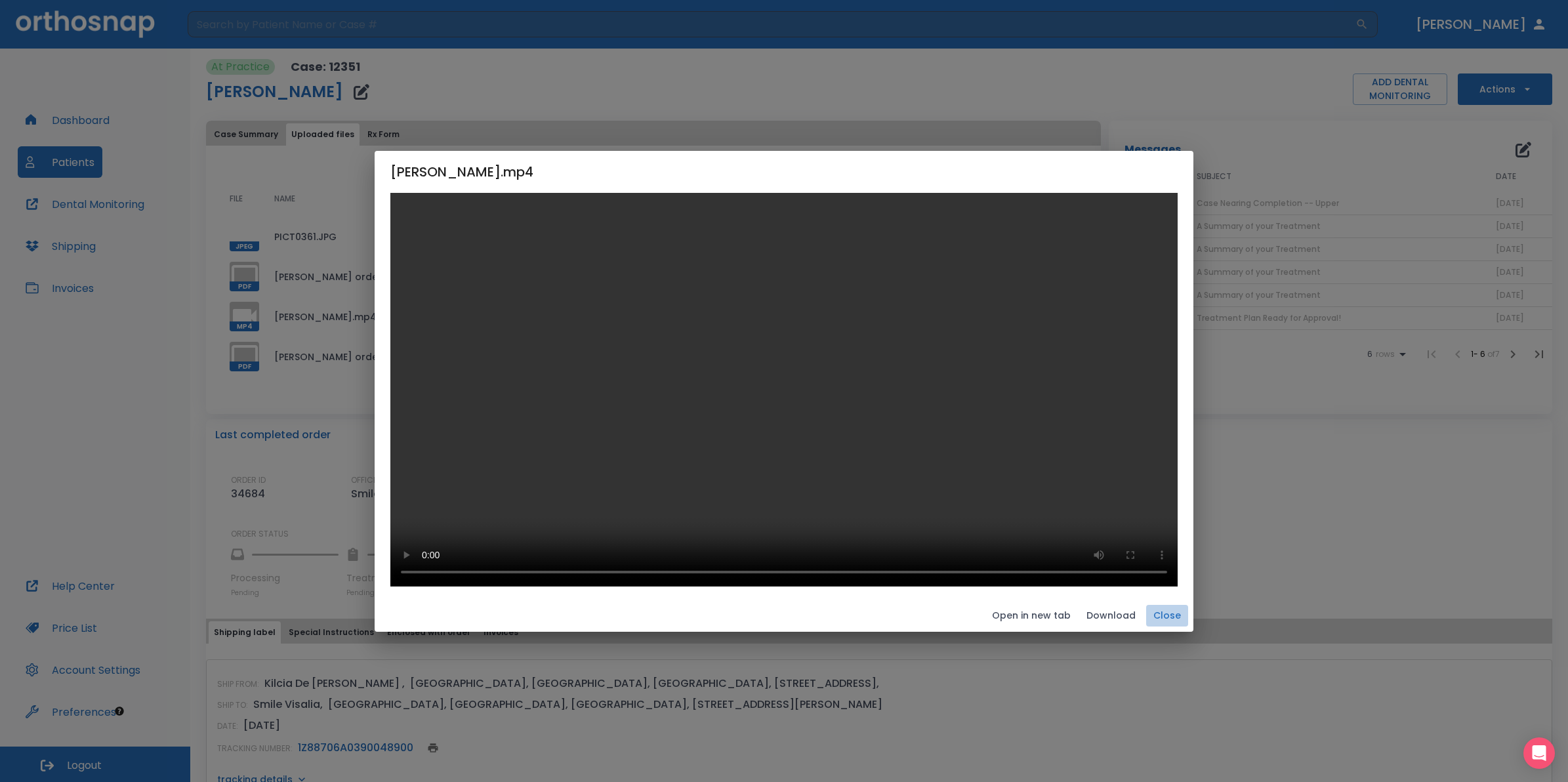
drag, startPoint x: 1038, startPoint y: 614, endPoint x: 394, endPoint y: 398, distance: 679.3
click at [1146, 611] on button "Close" at bounding box center [1167, 616] width 42 height 22
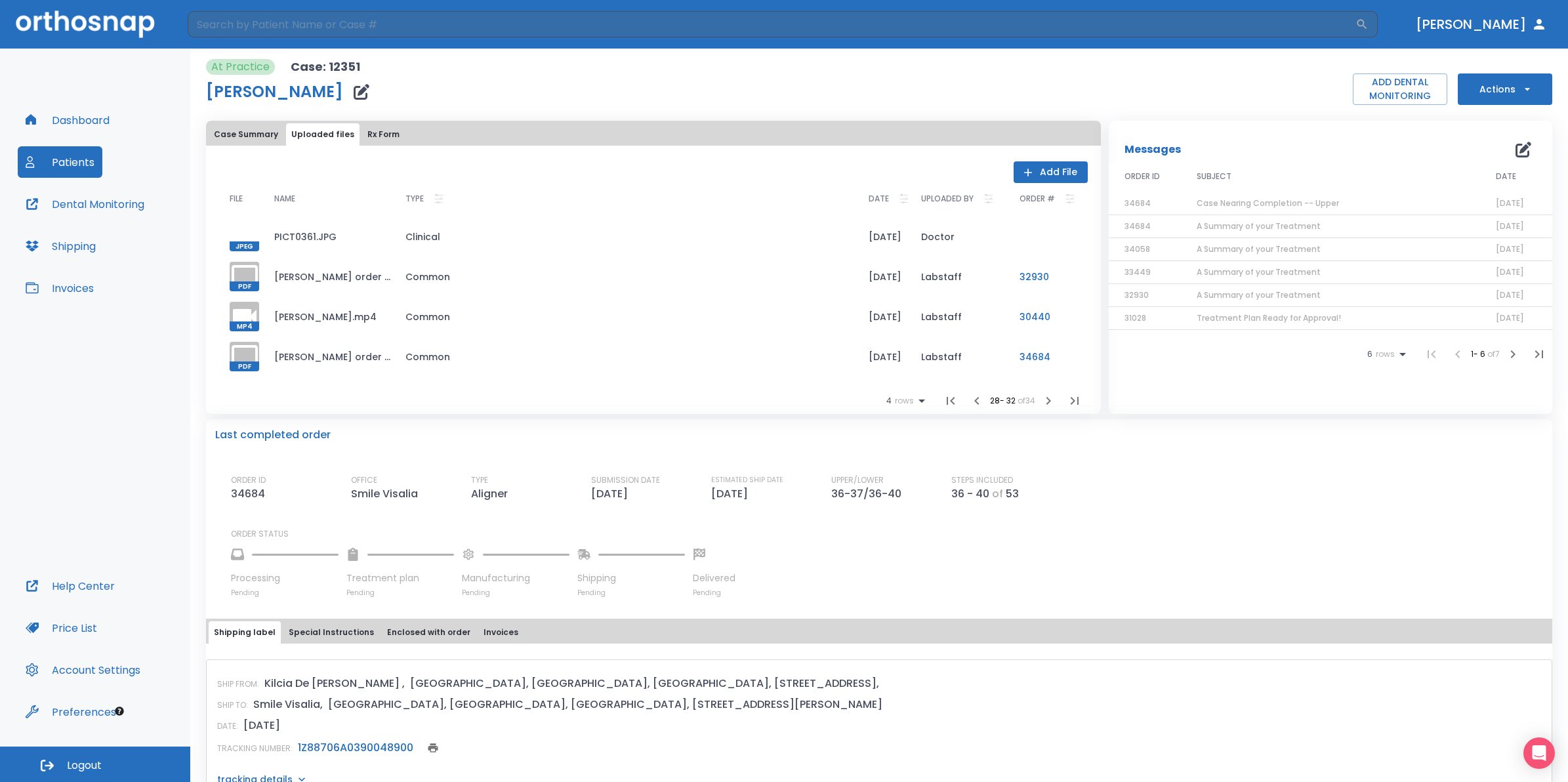
click at [244, 240] on div at bounding box center [245, 237] width 29 height 29
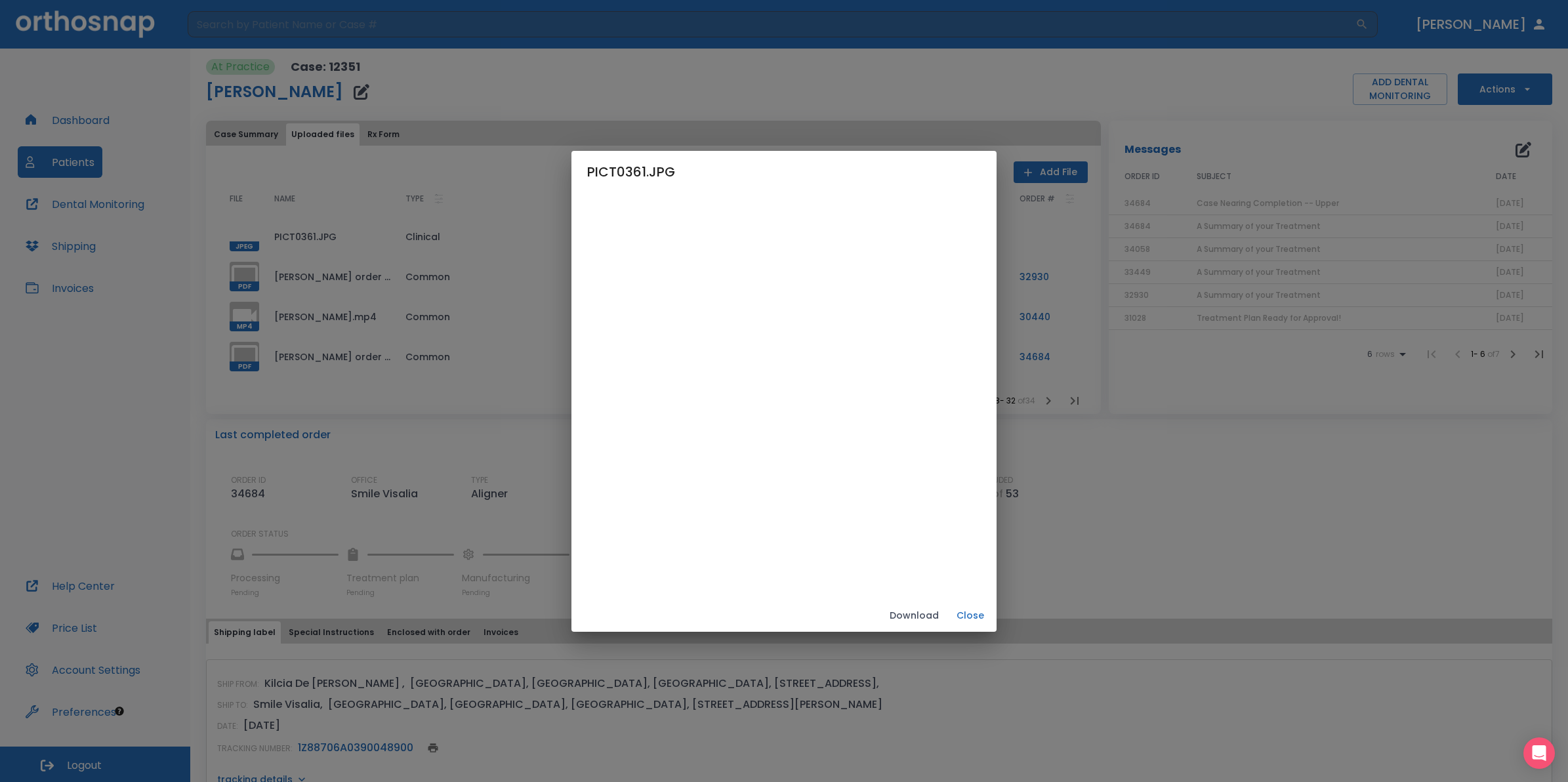
click at [992, 618] on button "Close" at bounding box center [970, 616] width 42 height 22
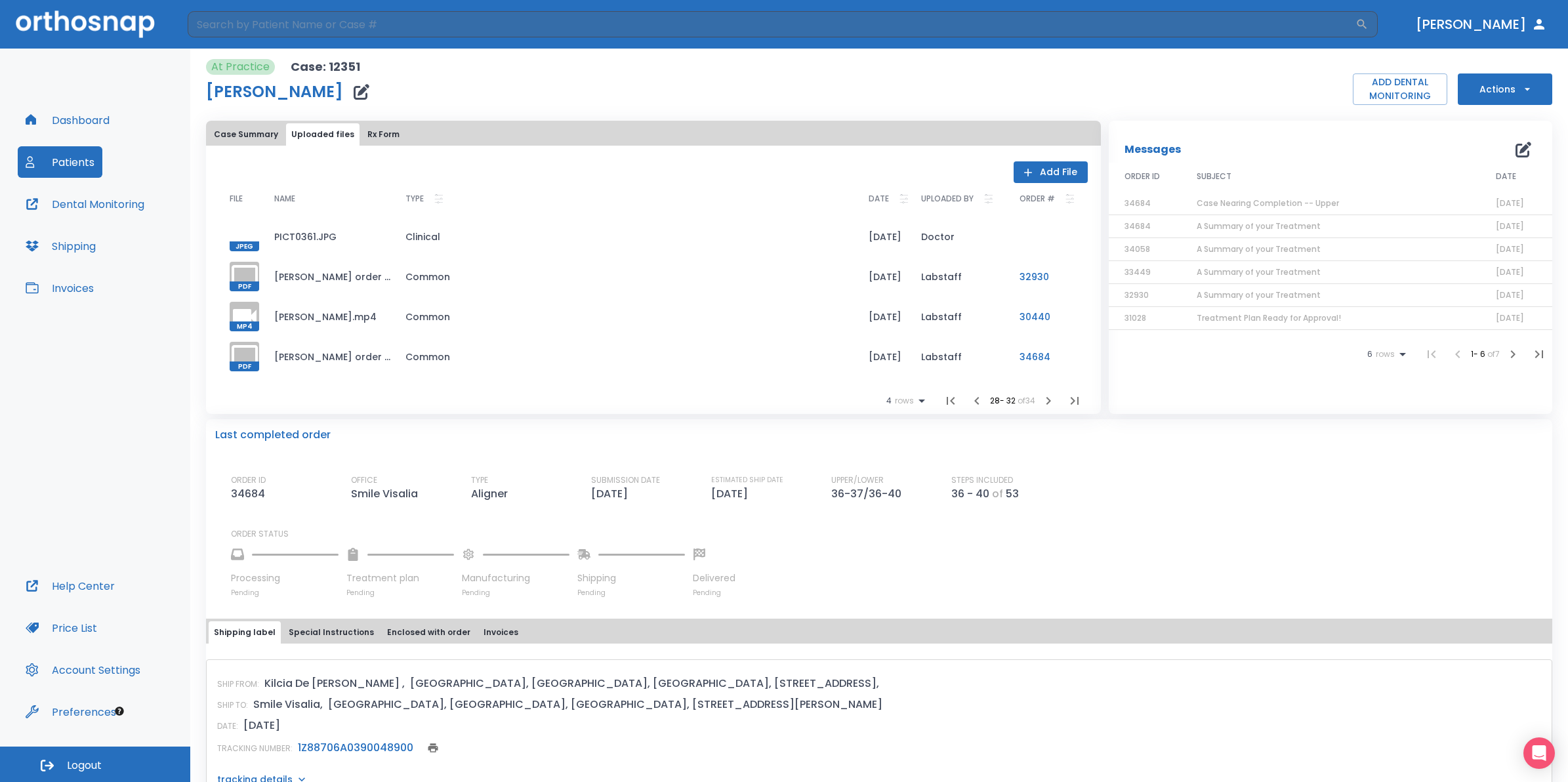
click at [230, 242] on span "JPEG" at bounding box center [245, 246] width 29 height 10
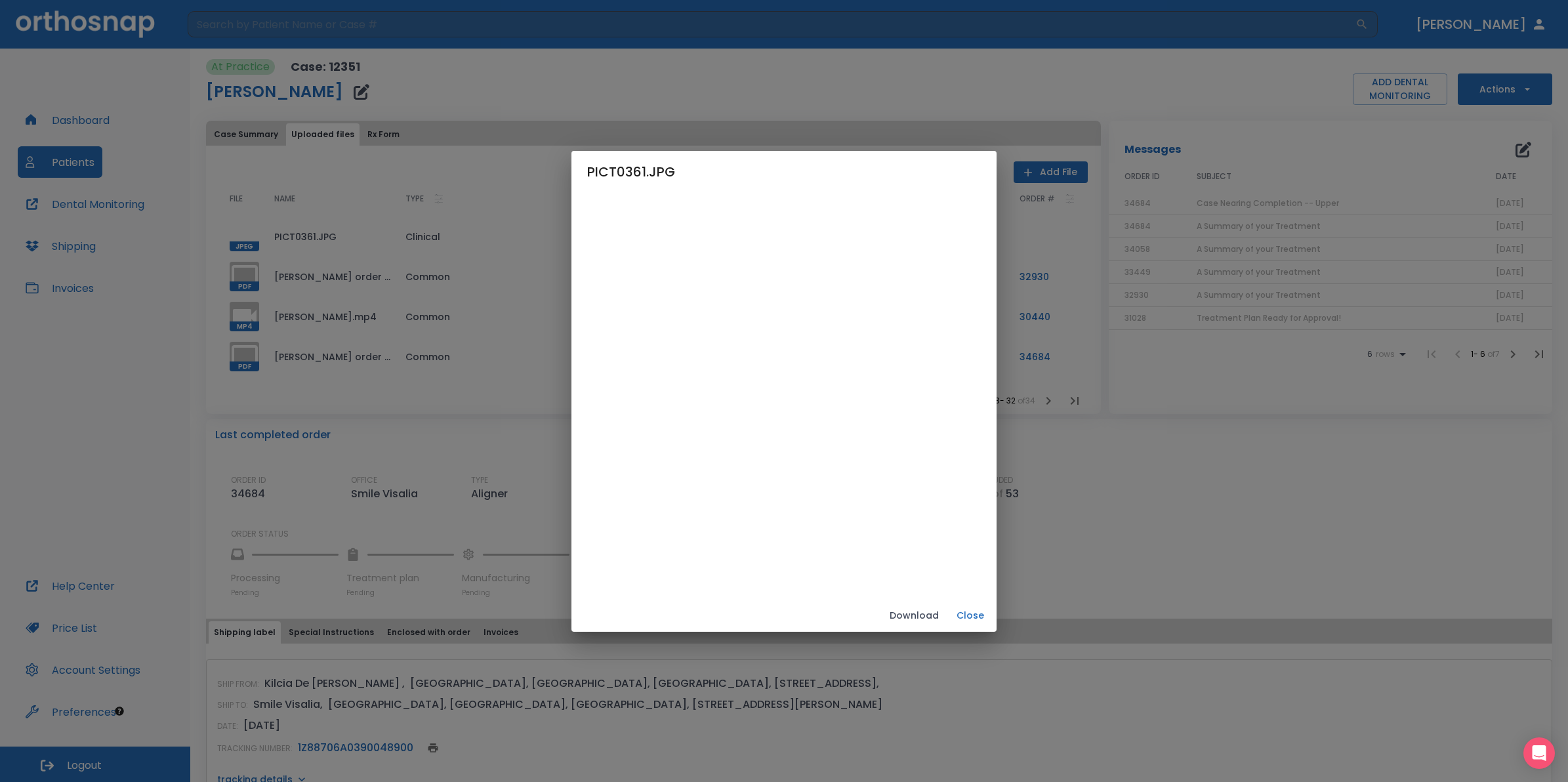
click at [992, 624] on button "Close" at bounding box center [970, 616] width 42 height 22
